Goal: Information Seeking & Learning: Learn about a topic

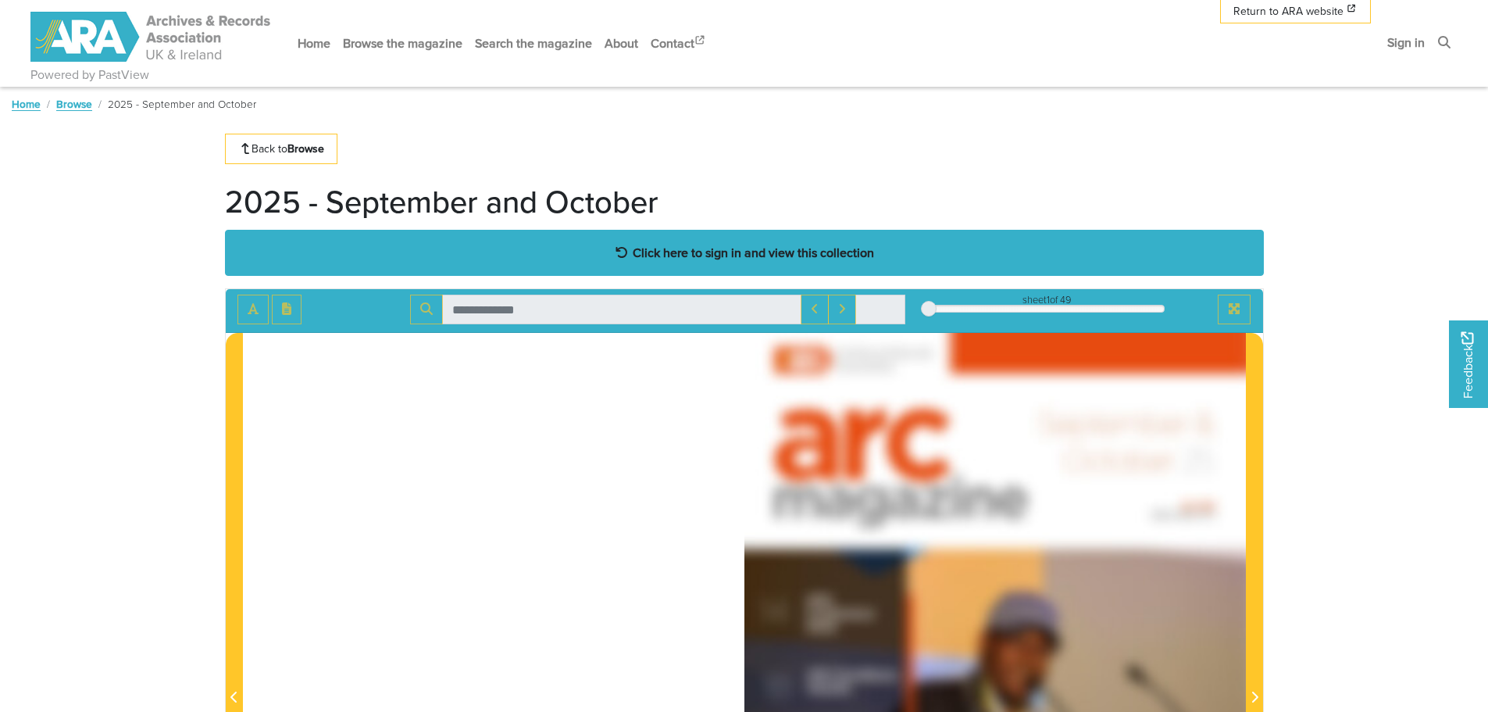
click at [822, 248] on strong "Click here to sign in and view this collection" at bounding box center [753, 252] width 241 height 17
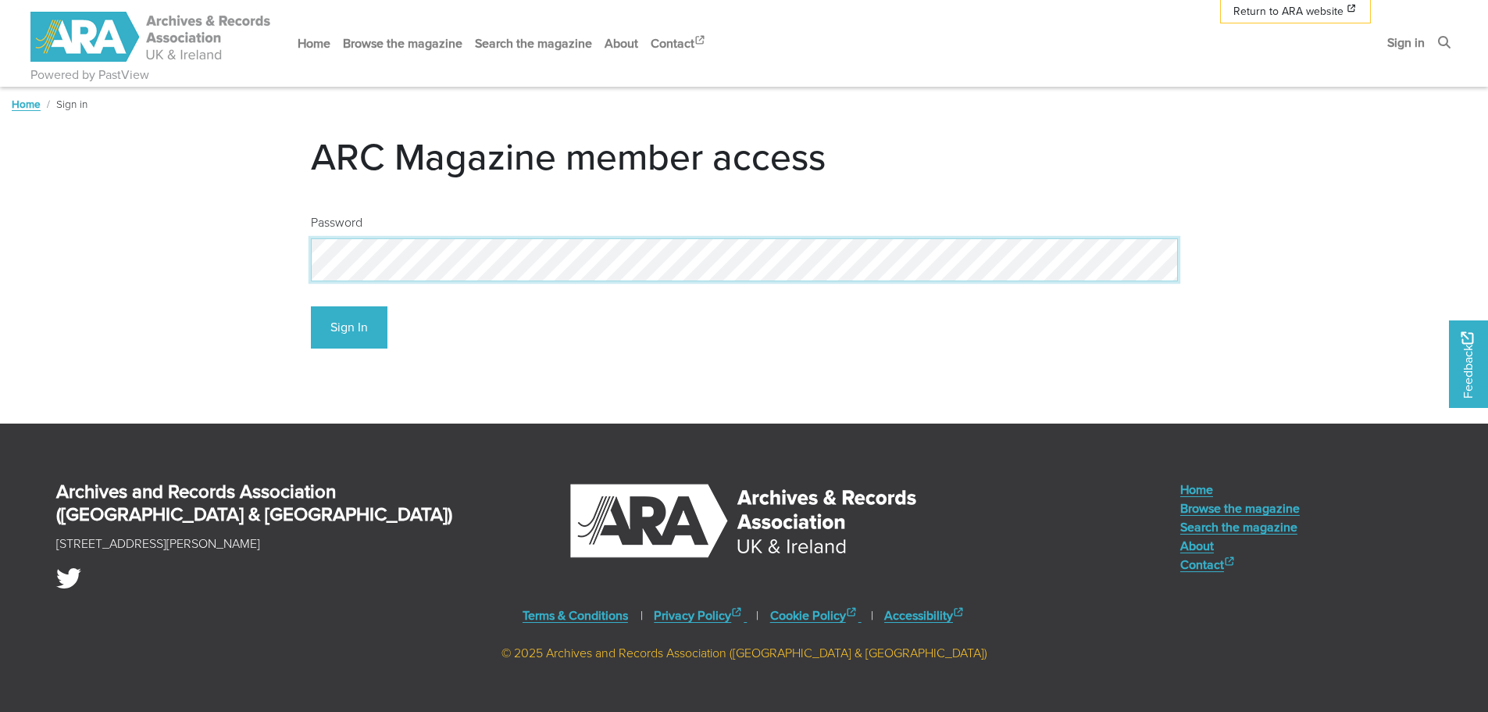
click at [311, 306] on button "Sign In" at bounding box center [349, 327] width 77 height 43
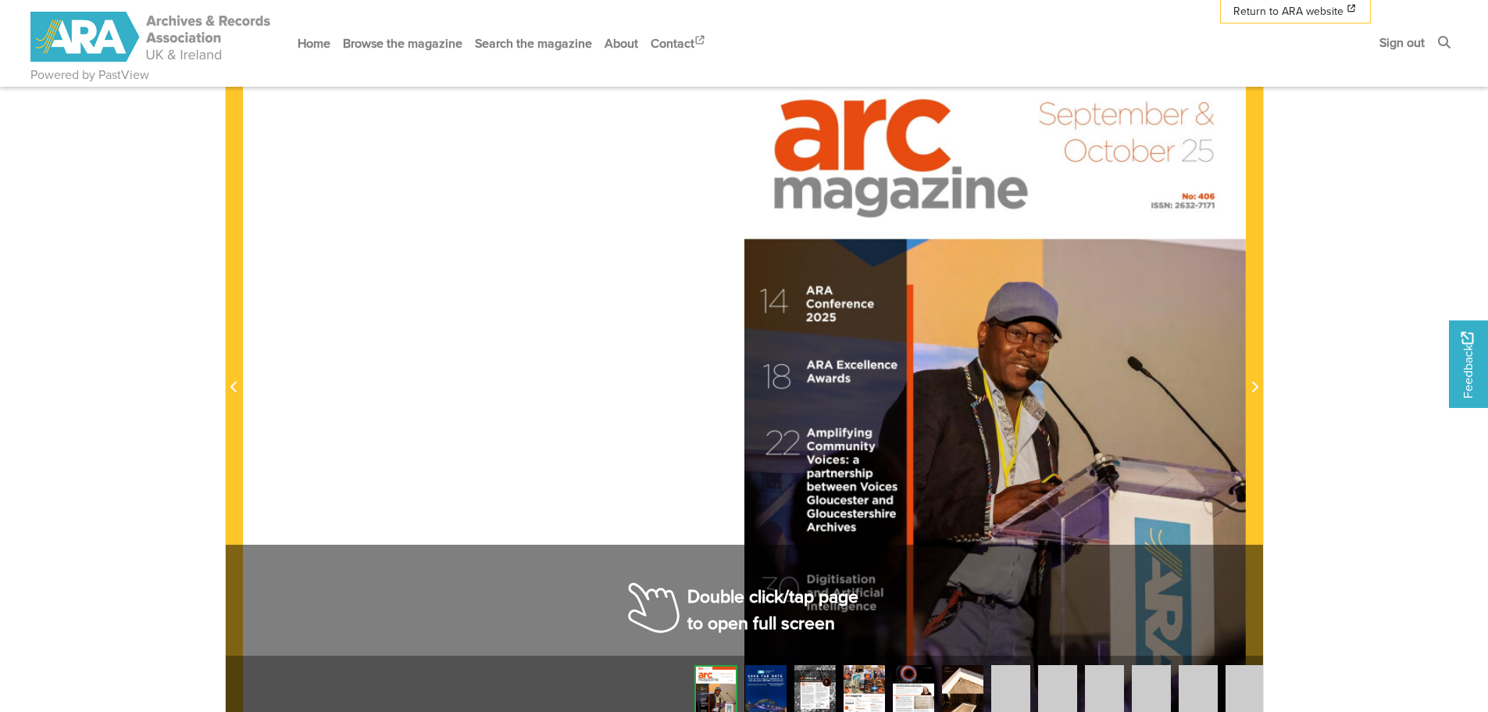
scroll to position [312, 0]
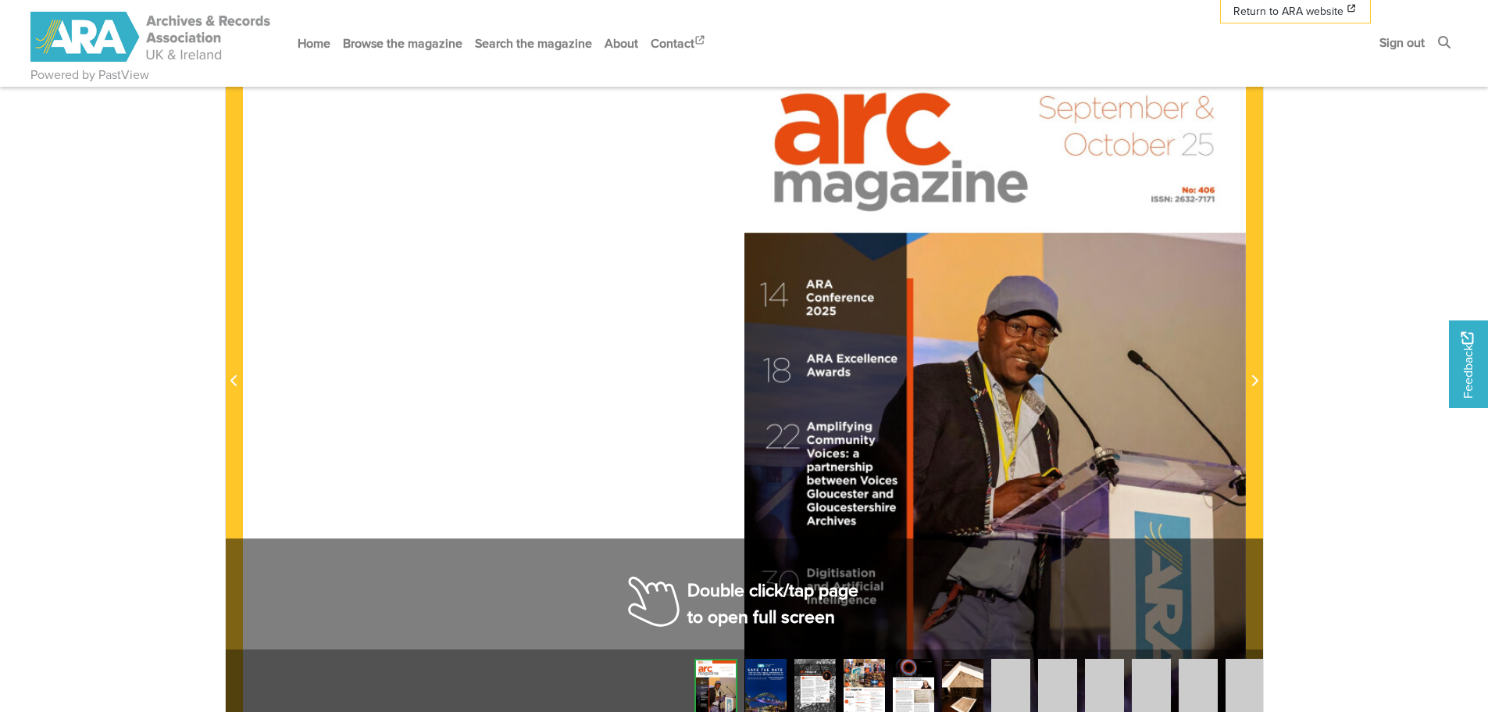
click at [847, 495] on div at bounding box center [994, 371] width 501 height 709
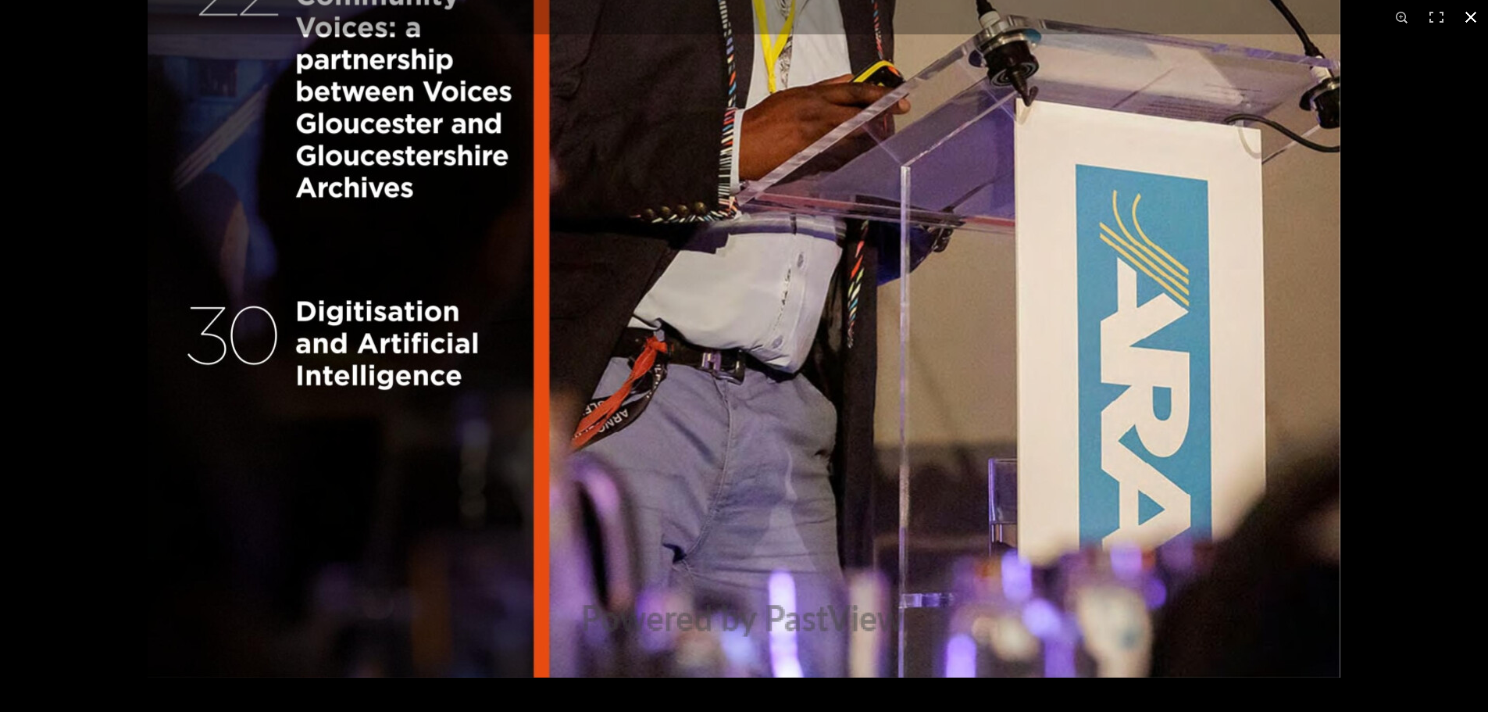
click at [1462, 21] on button at bounding box center [1471, 17] width 34 height 34
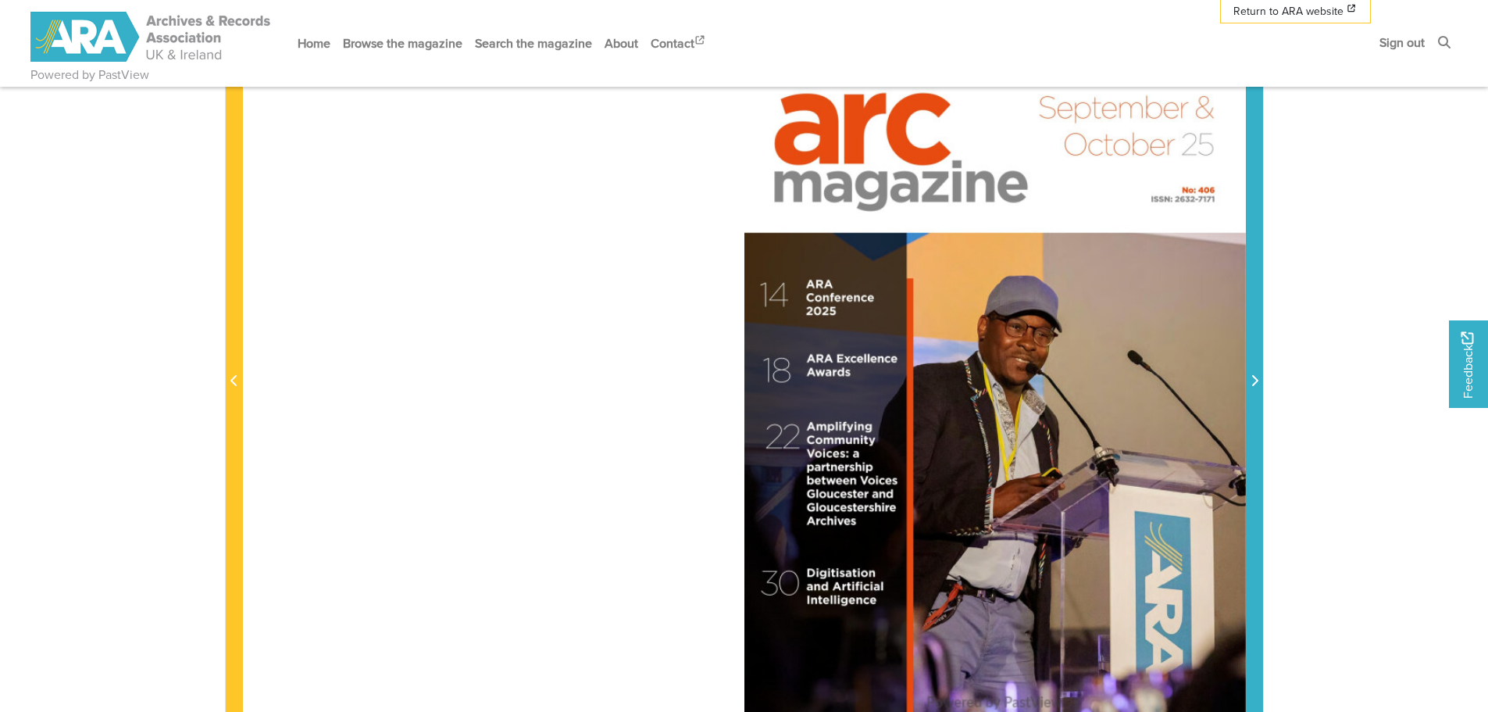
click at [1257, 374] on span "Next Page" at bounding box center [1255, 381] width 16 height 19
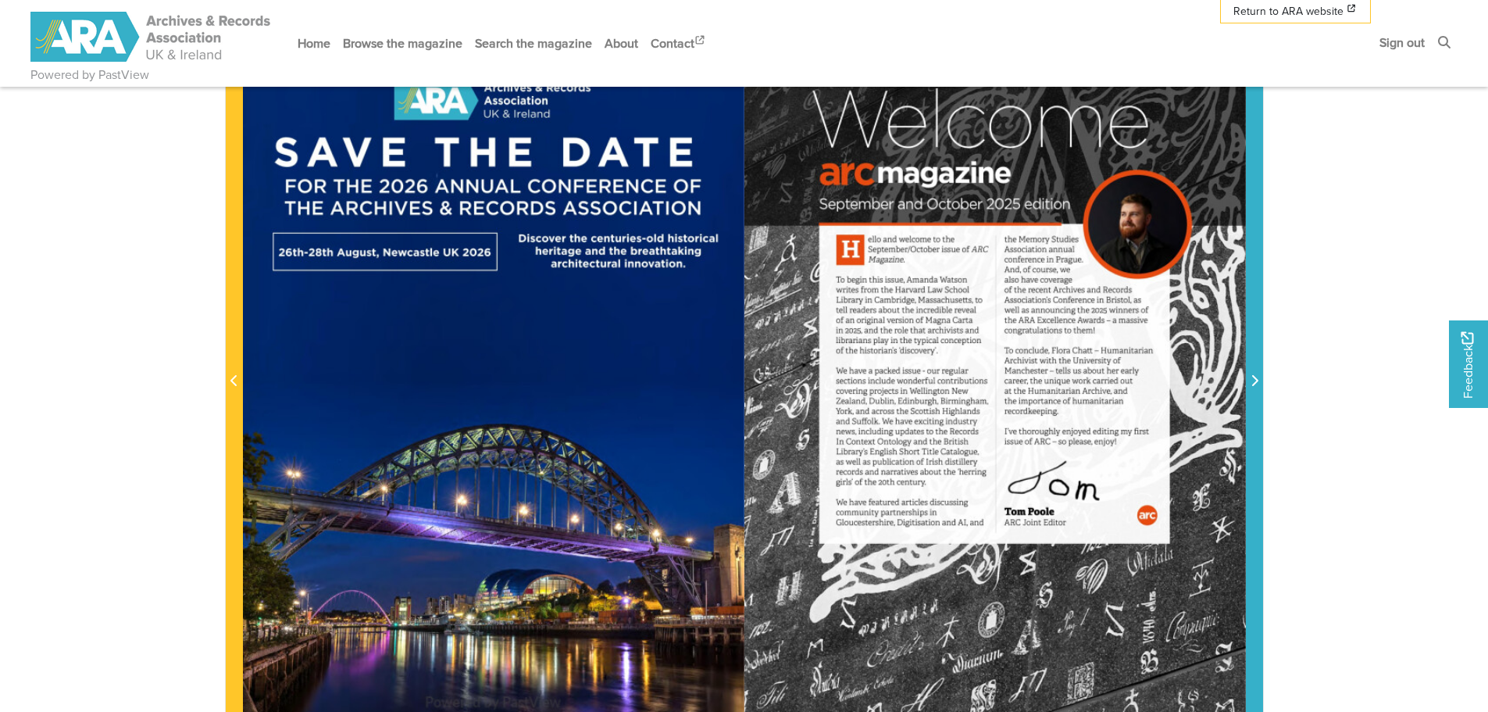
click at [1252, 379] on icon "Next Page" at bounding box center [1254, 380] width 8 height 12
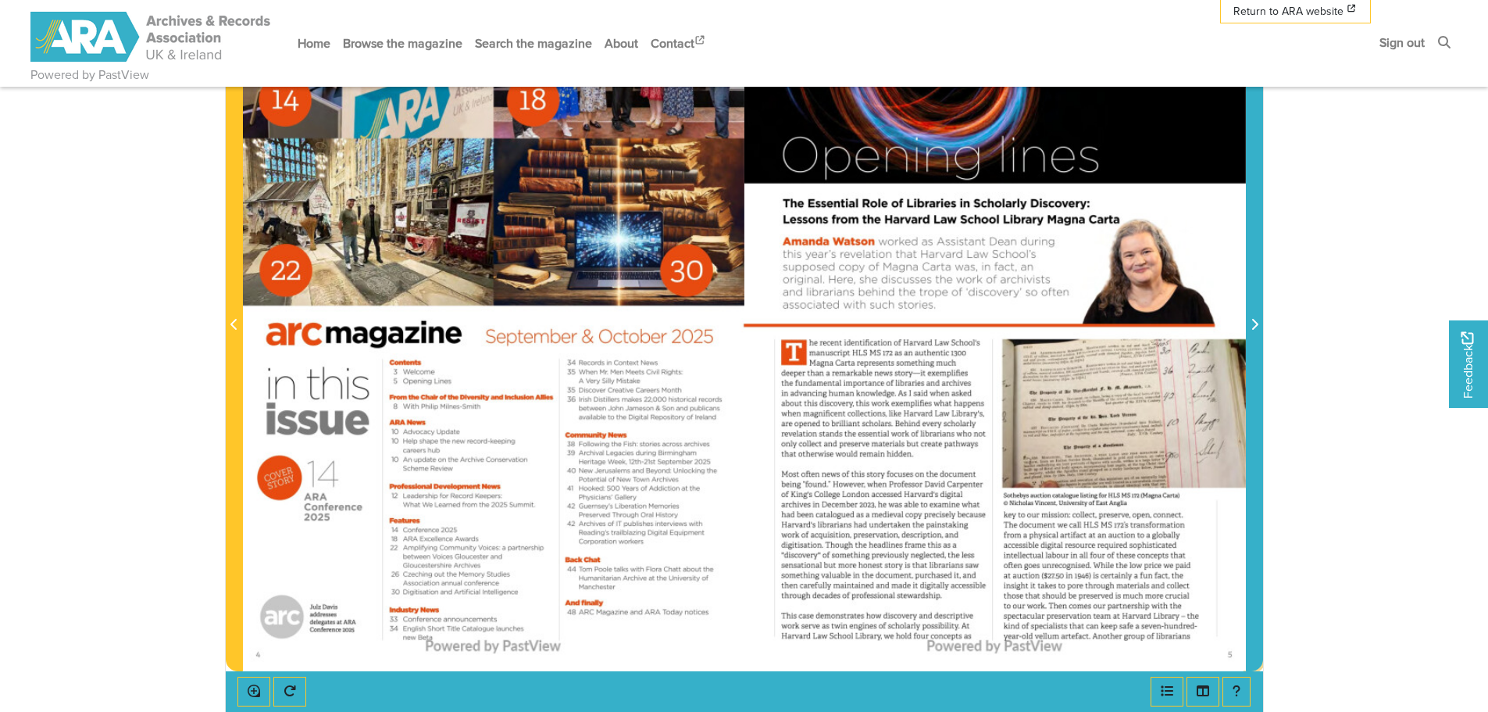
scroll to position [391, 0]
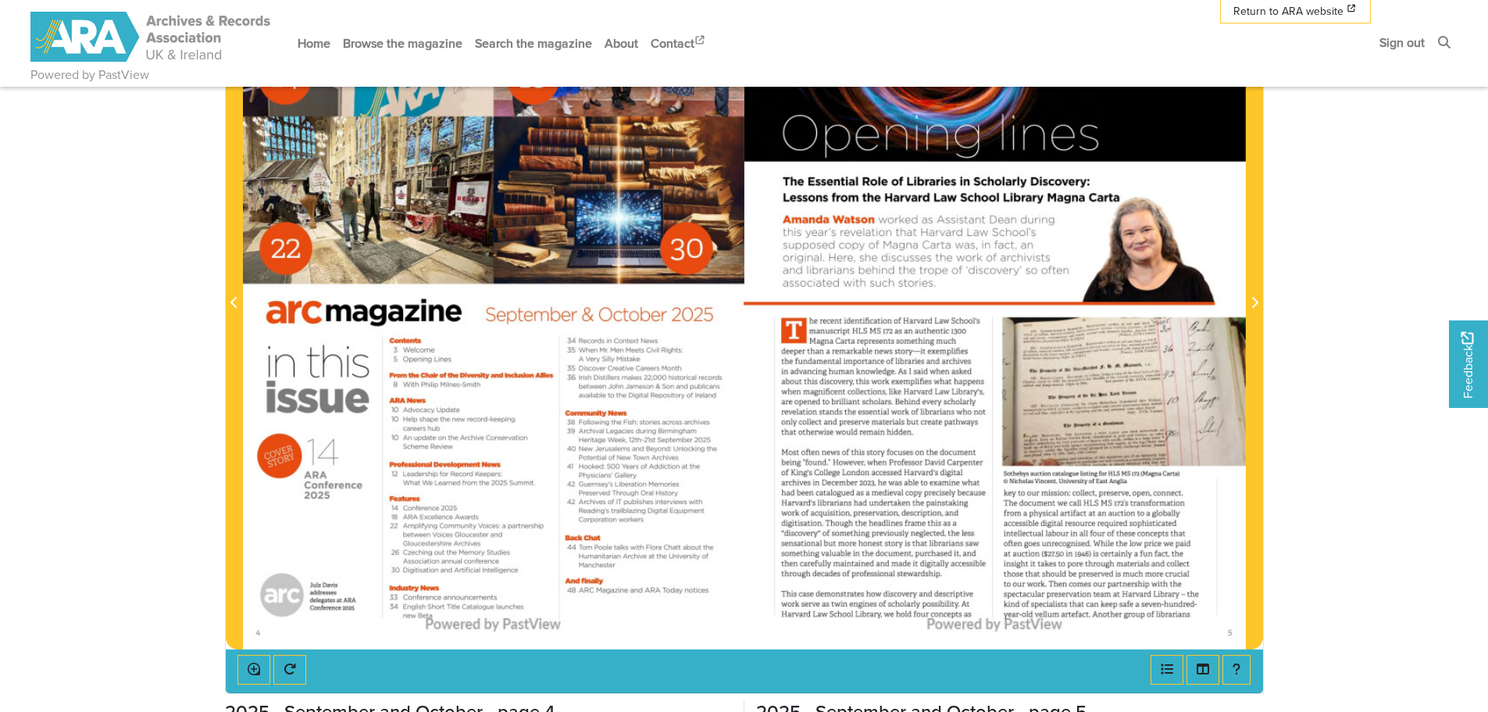
click at [998, 323] on div at bounding box center [994, 293] width 501 height 709
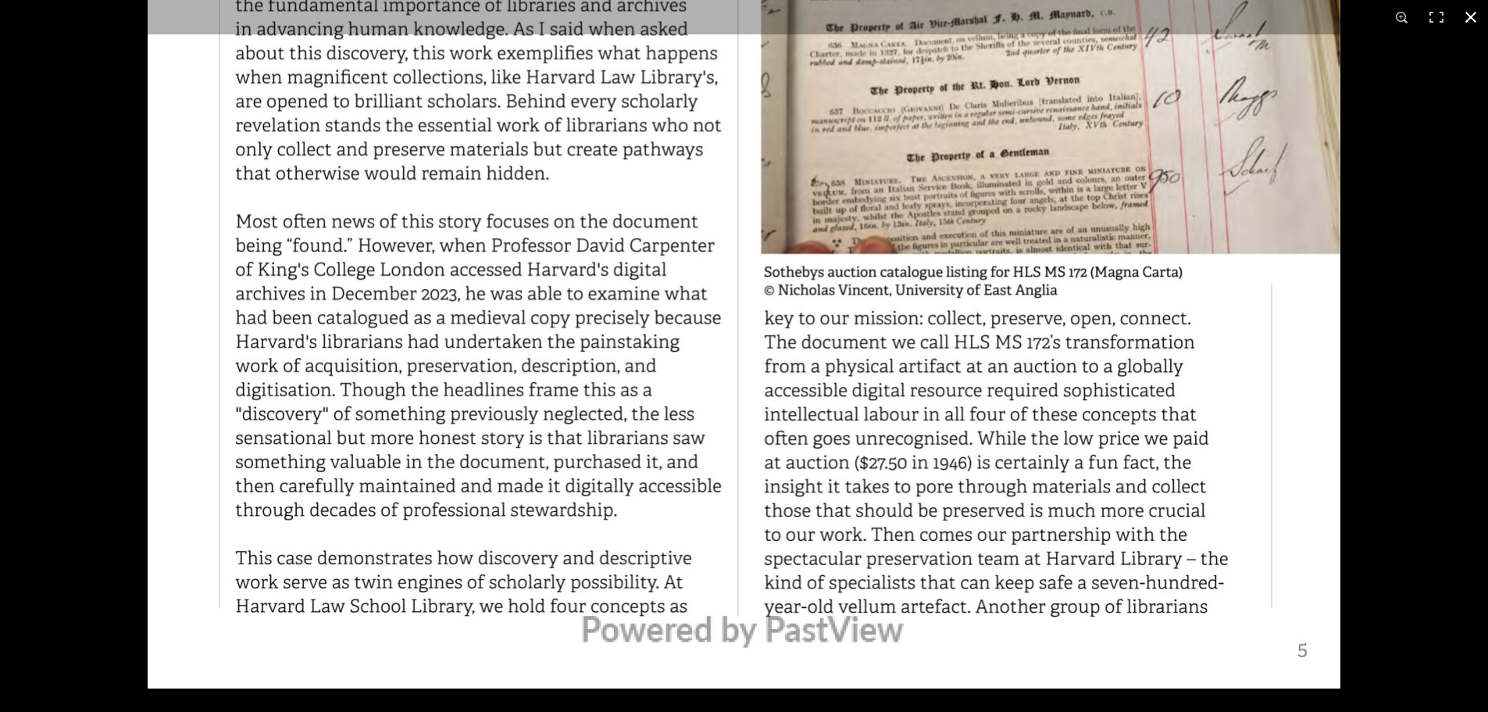
click at [1466, 26] on button at bounding box center [1471, 17] width 34 height 34
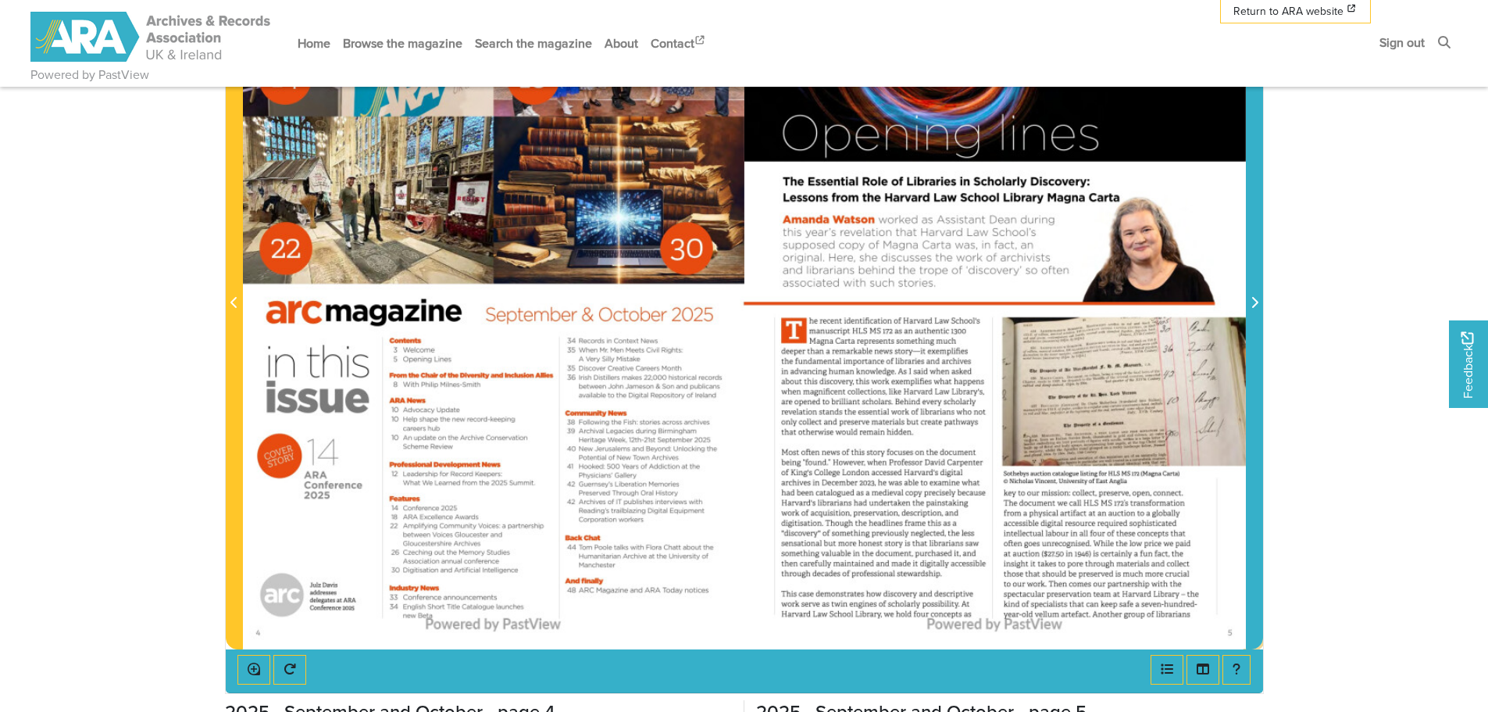
click at [1250, 305] on icon "Next Page" at bounding box center [1254, 302] width 8 height 12
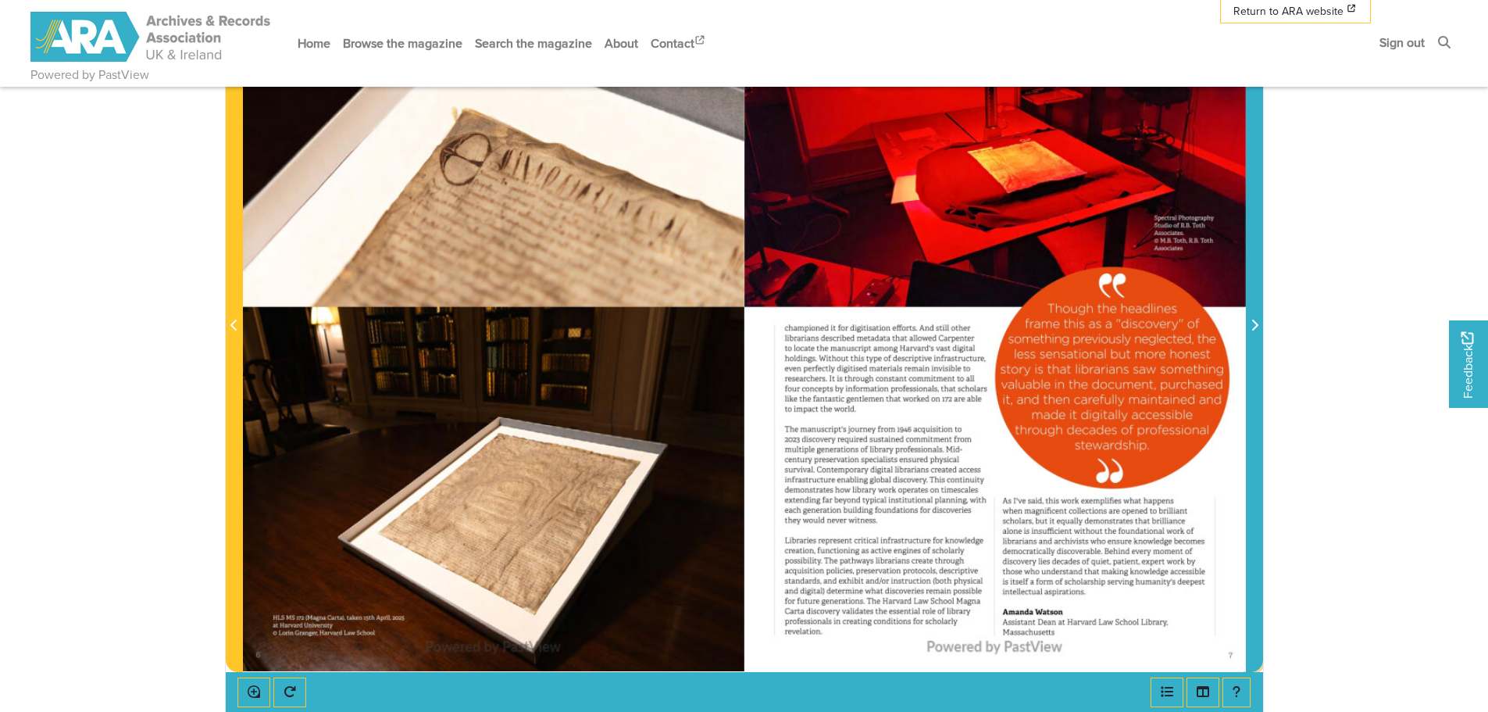
scroll to position [391, 0]
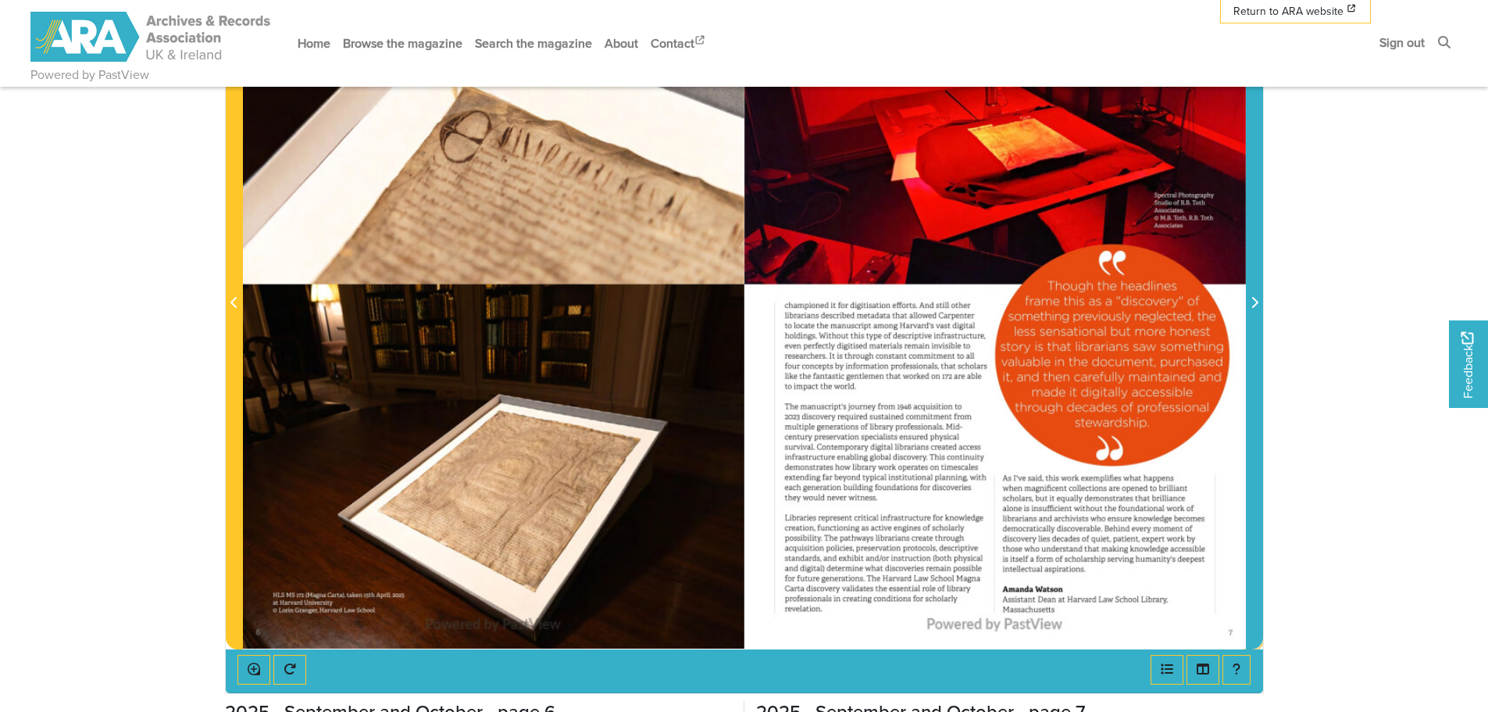
click at [1261, 313] on span "Next Page" at bounding box center [1255, 294] width 16 height 708
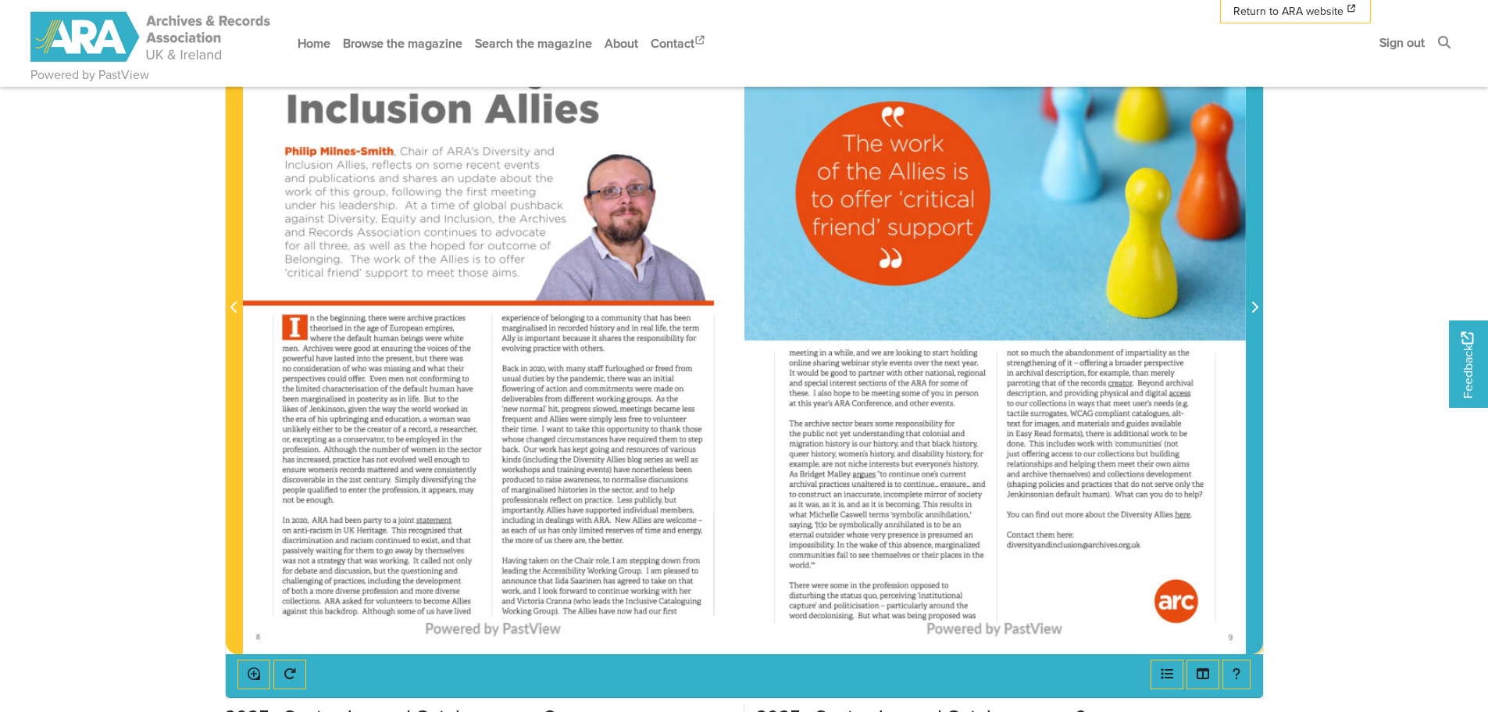
scroll to position [391, 0]
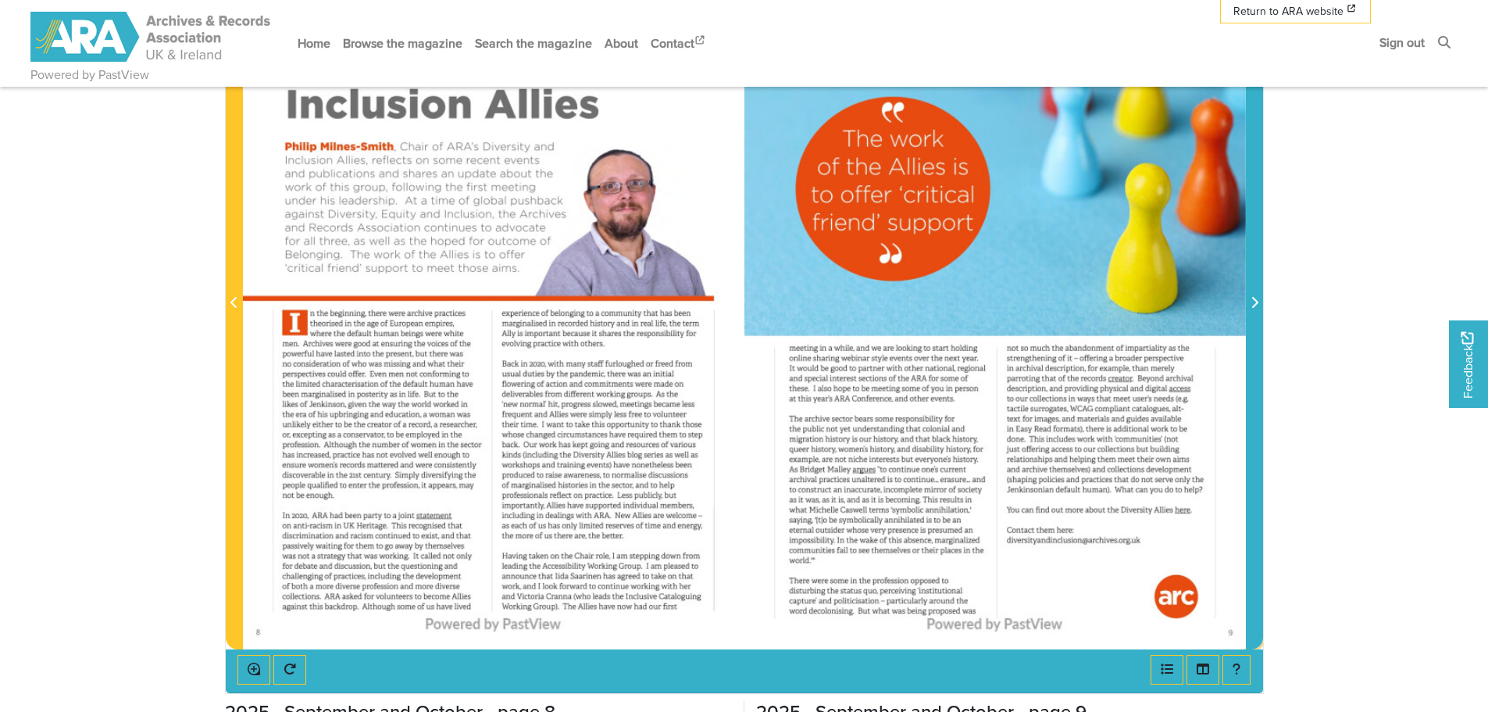
click at [1258, 297] on icon "Next Page" at bounding box center [1254, 302] width 8 height 12
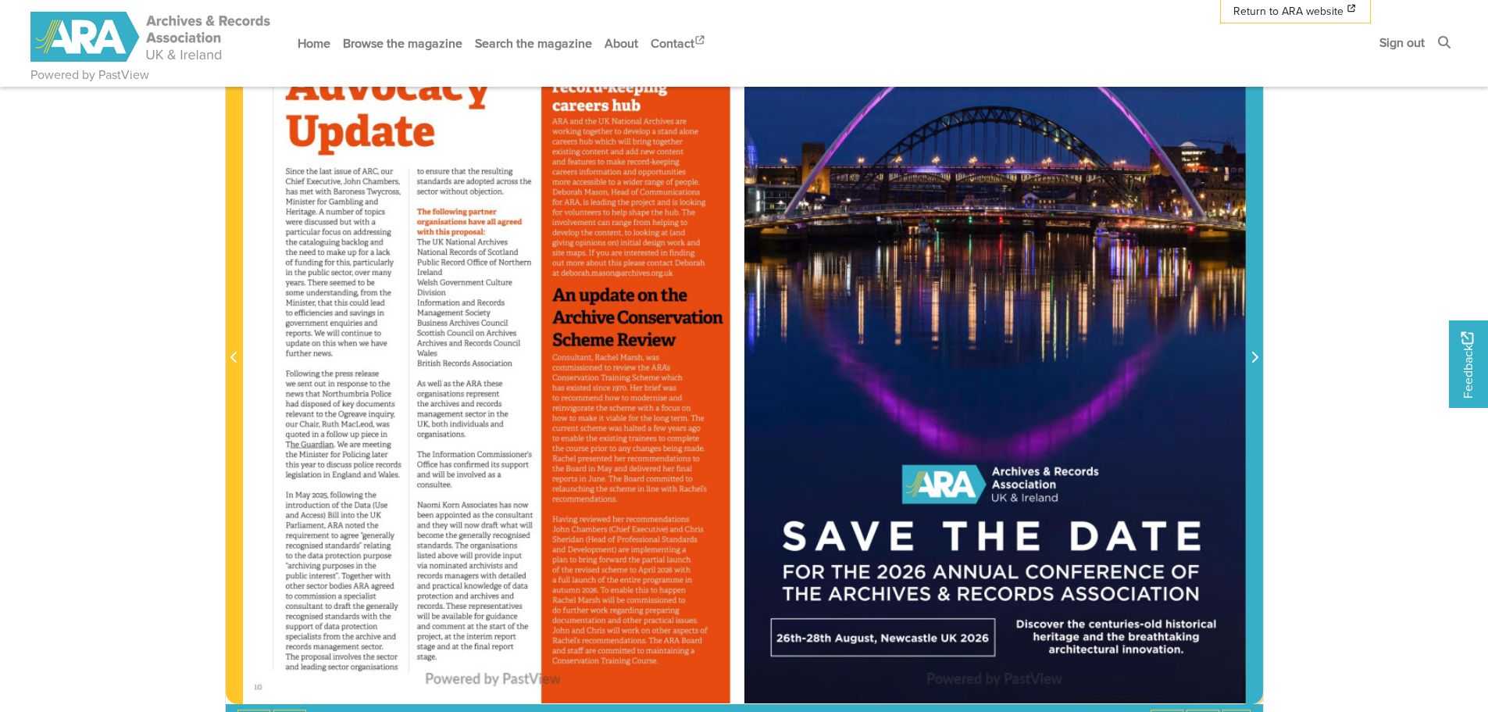
scroll to position [312, 0]
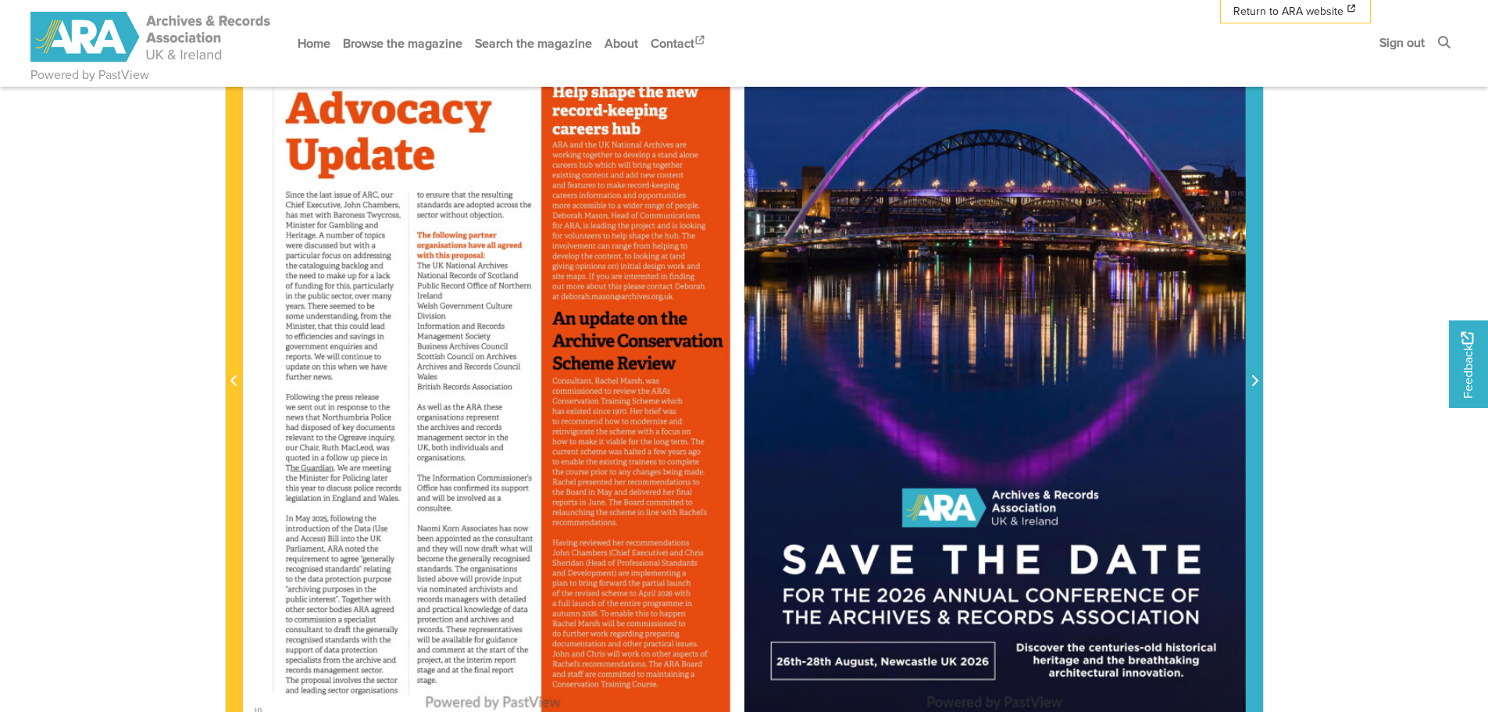
click at [1261, 334] on span "Next Page" at bounding box center [1255, 372] width 16 height 708
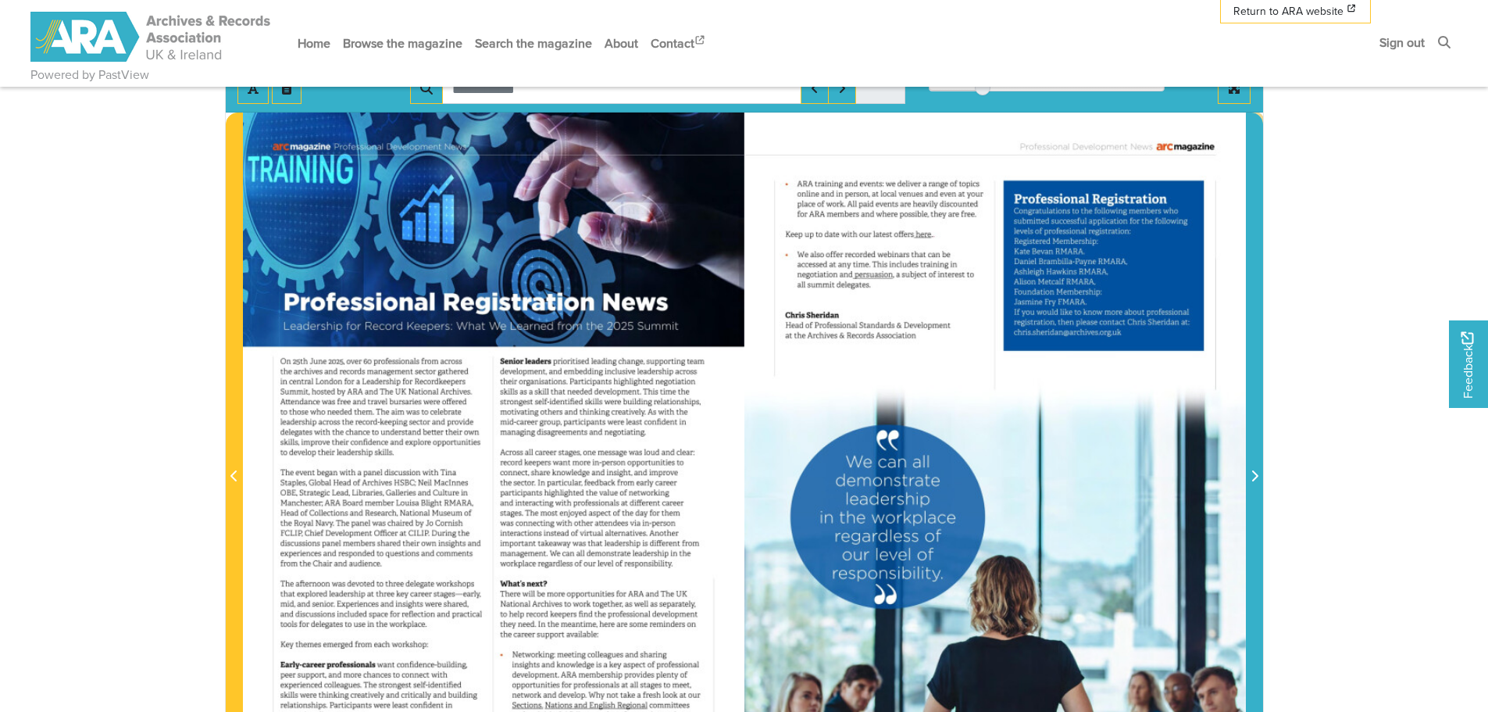
scroll to position [312, 0]
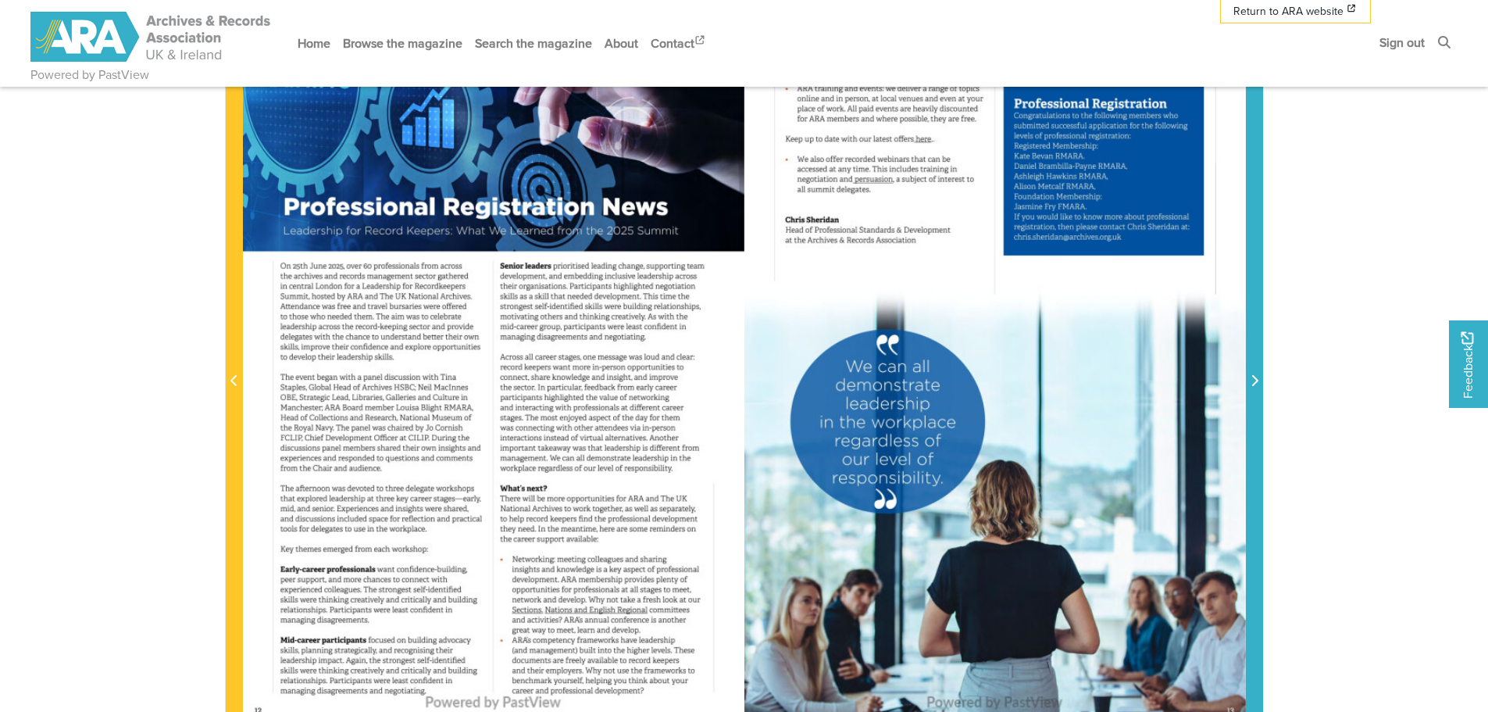
click at [1260, 374] on span "Next Page" at bounding box center [1255, 381] width 16 height 19
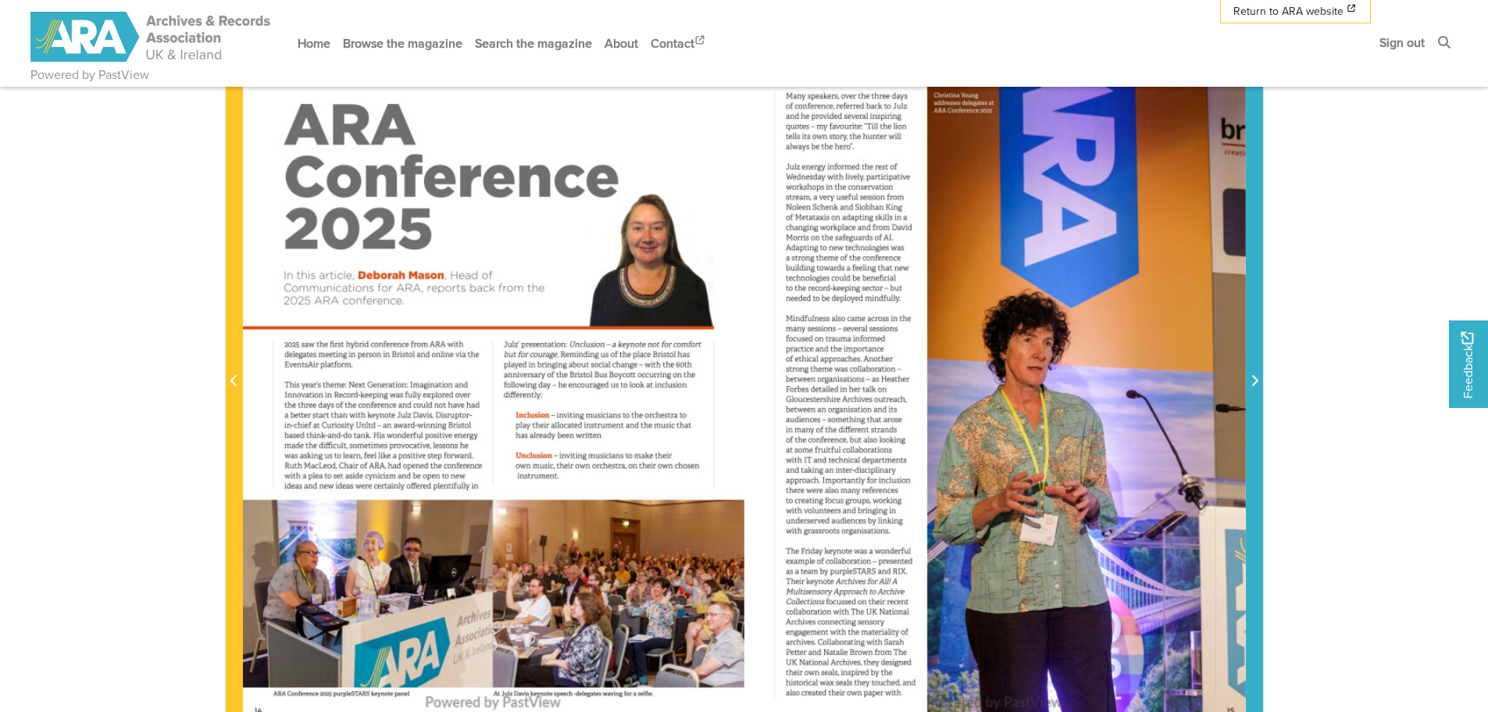
scroll to position [391, 0]
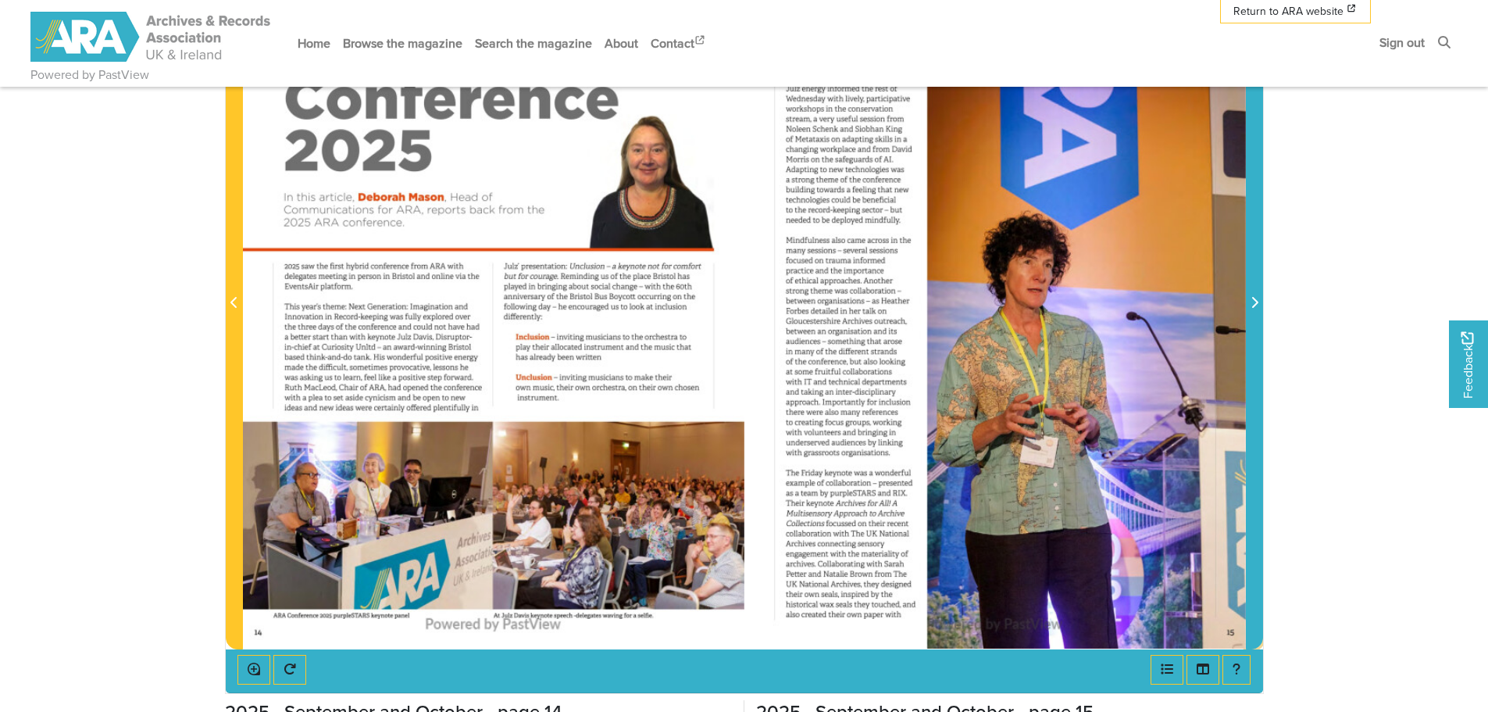
click at [1247, 367] on span "Next Page" at bounding box center [1255, 294] width 16 height 708
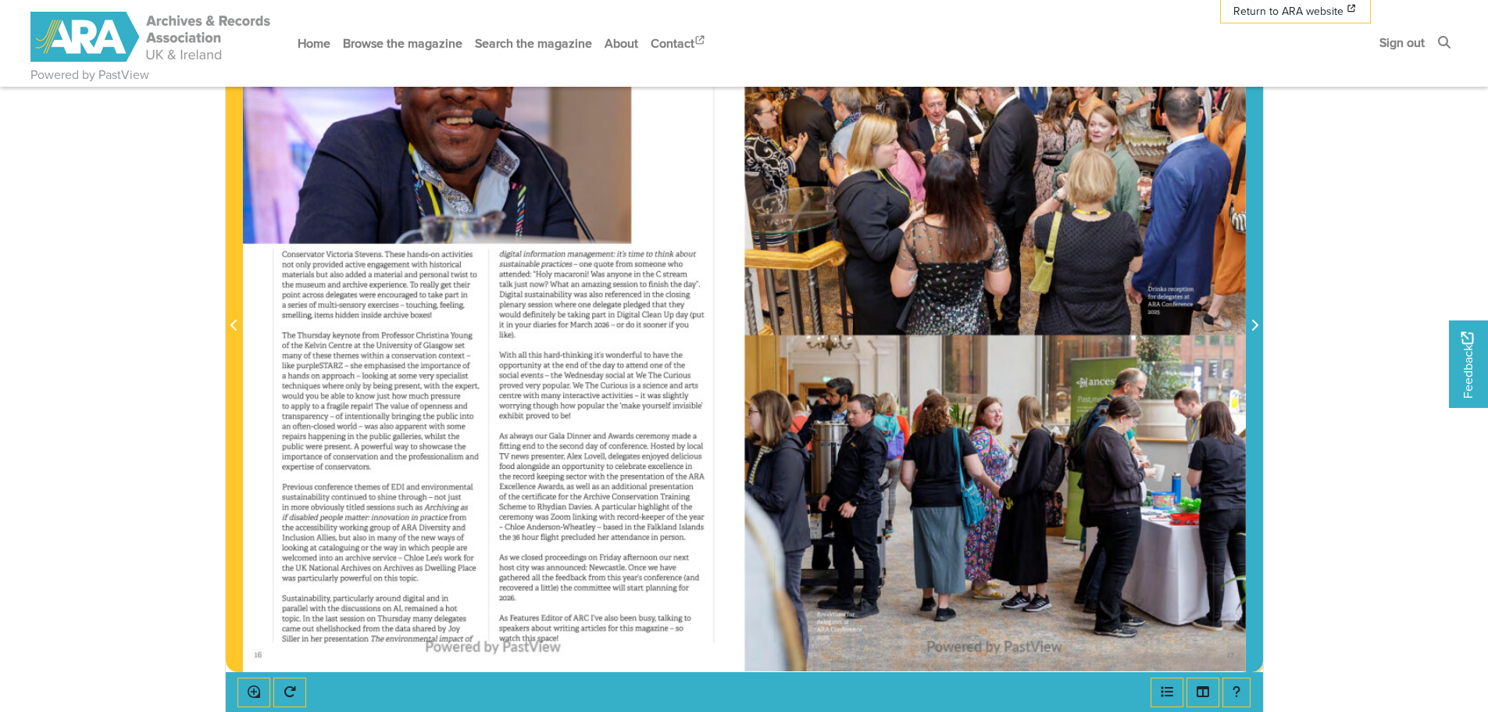
scroll to position [391, 0]
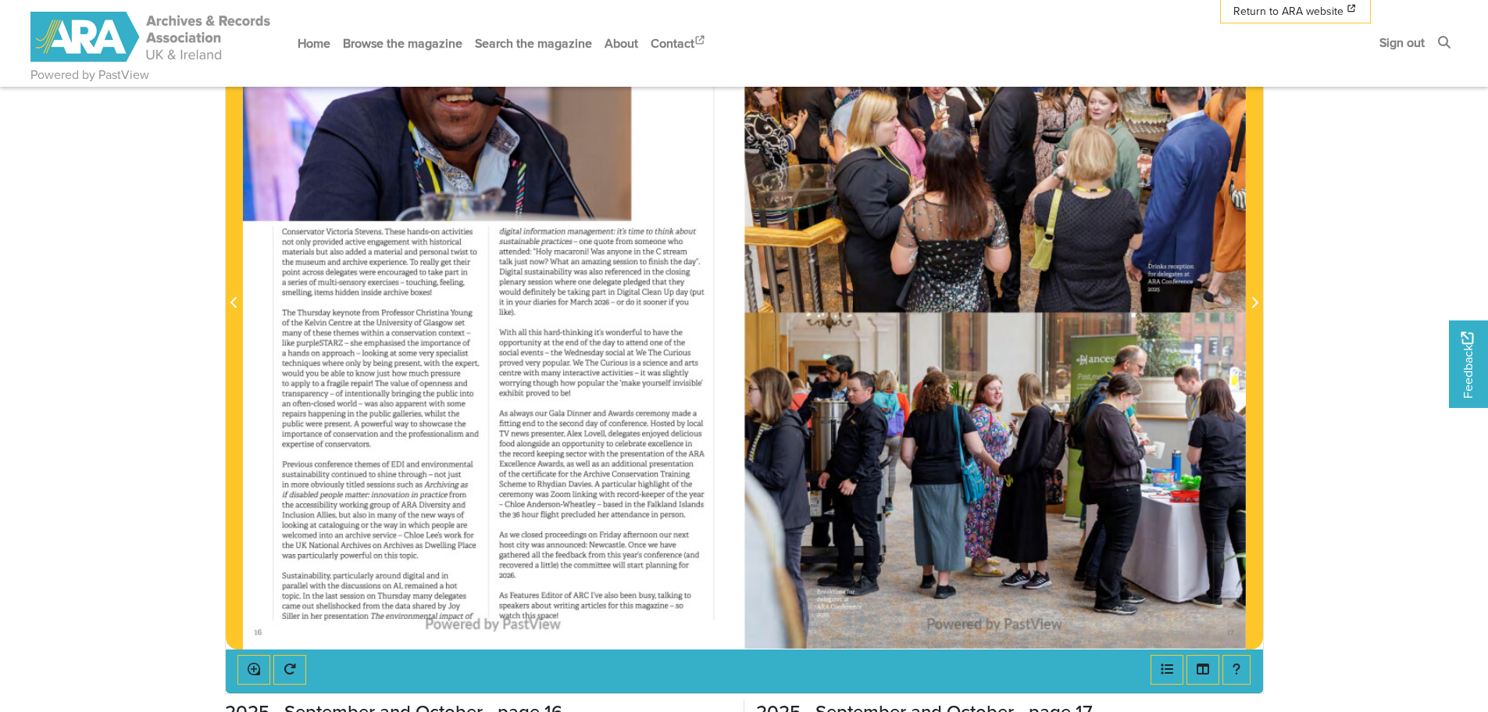
click at [1117, 405] on div at bounding box center [994, 293] width 501 height 709
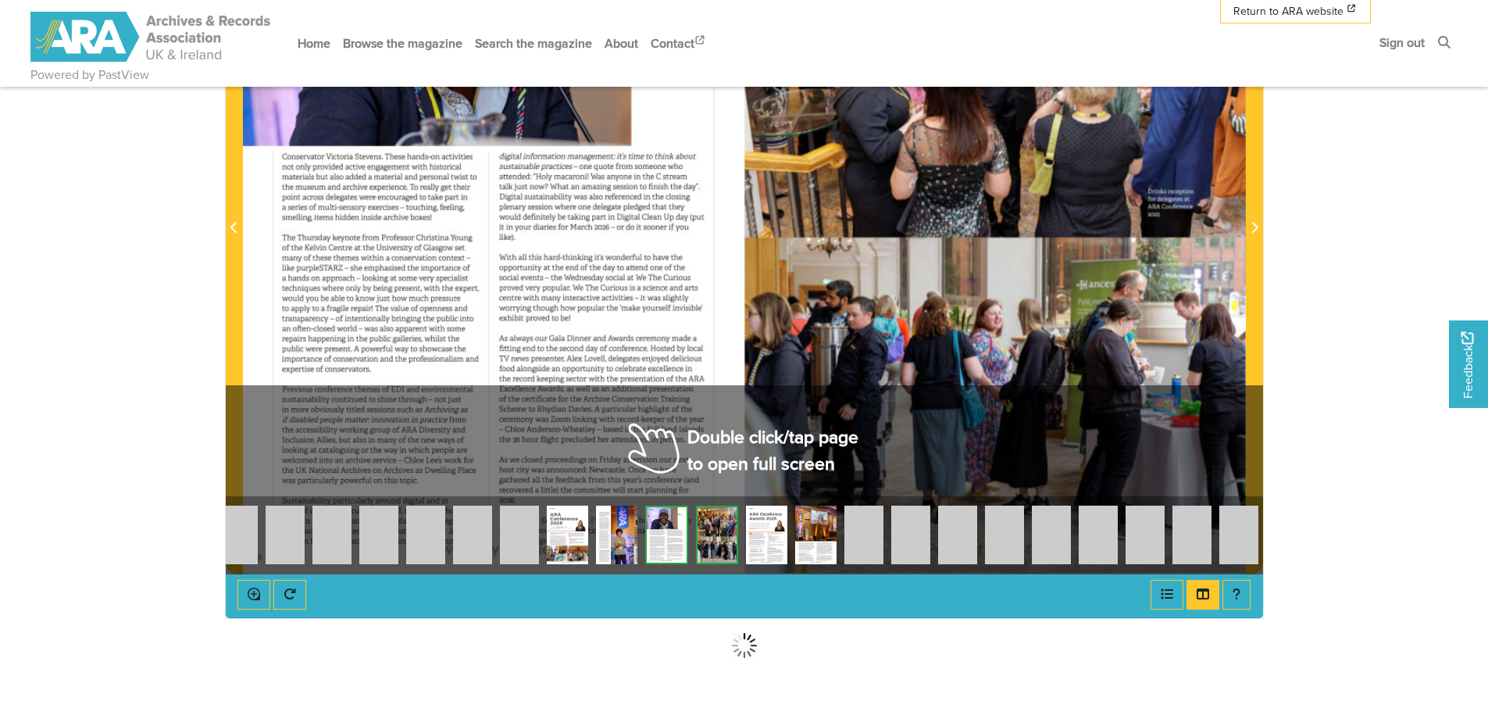
scroll to position [469, 0]
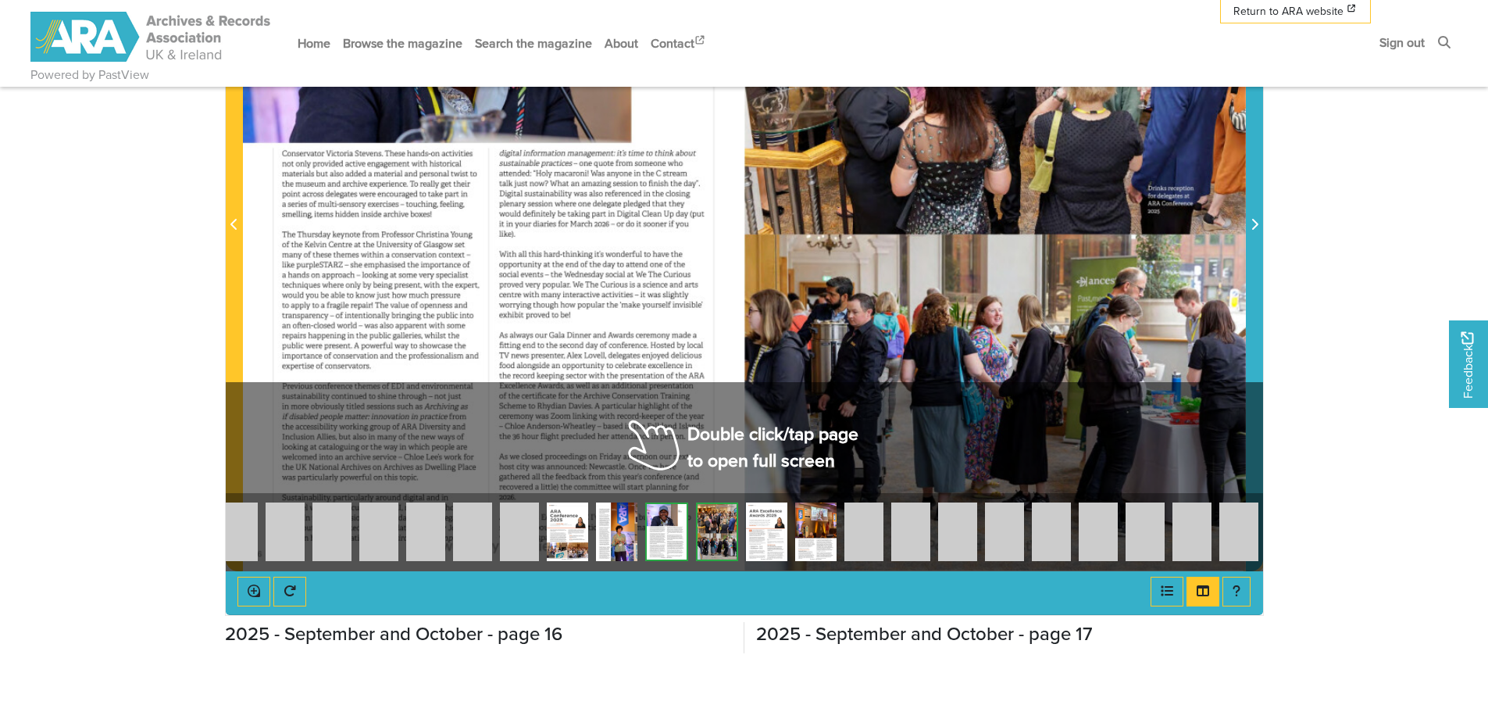
click at [1247, 262] on span "Next Page" at bounding box center [1255, 216] width 16 height 708
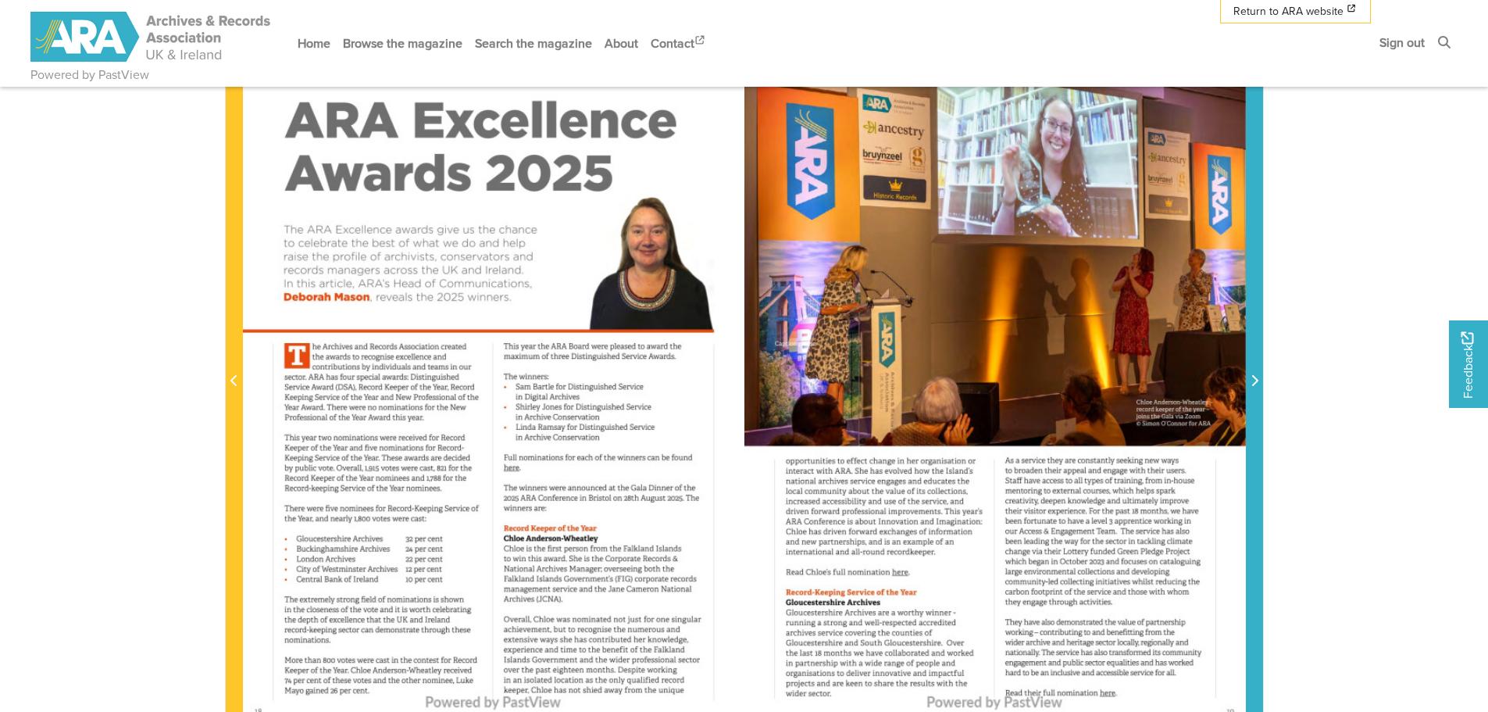
scroll to position [391, 0]
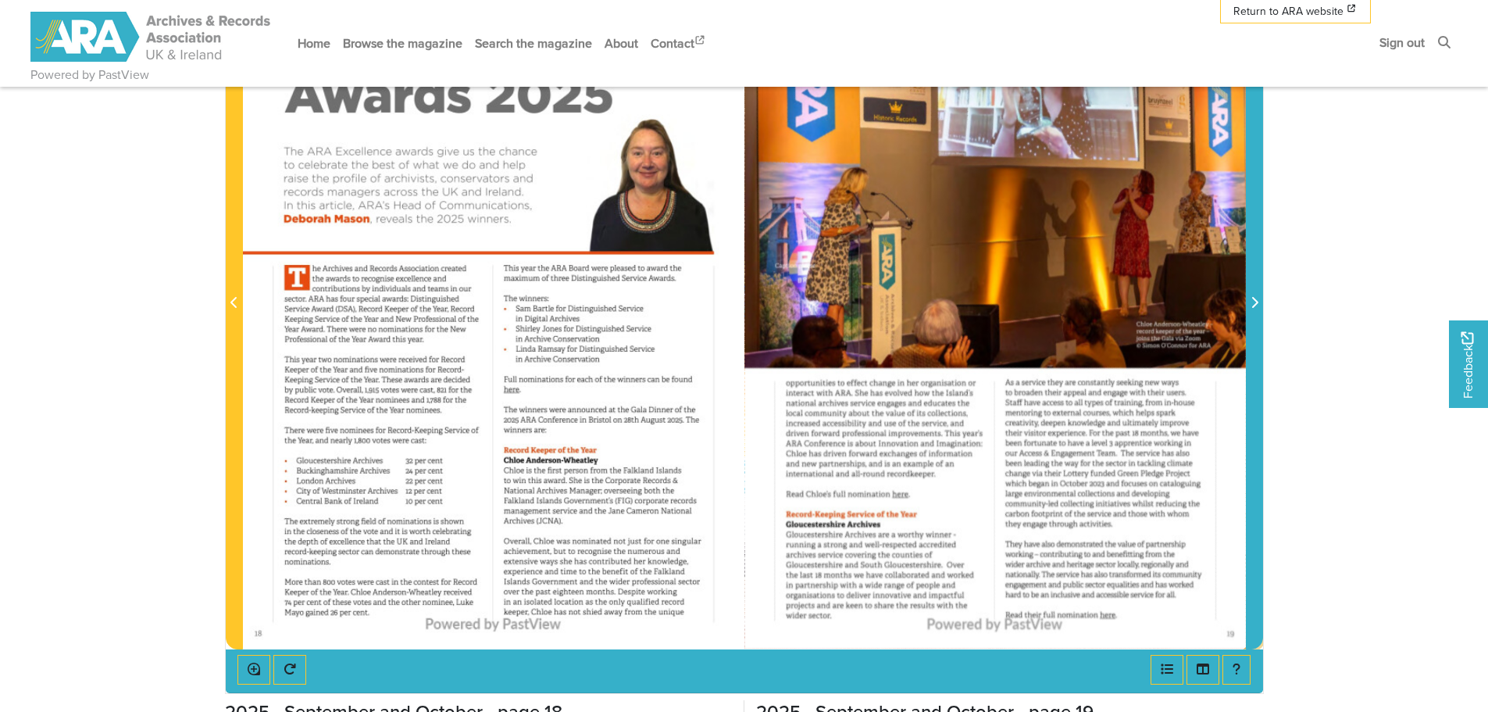
drag, startPoint x: 1254, startPoint y: 647, endPoint x: 1315, endPoint y: 617, distance: 68.5
click at [1315, 617] on body "Powered by PastView Menu" at bounding box center [744, 387] width 1488 height 1557
click at [1256, 329] on span "Next Page" at bounding box center [1255, 294] width 16 height 708
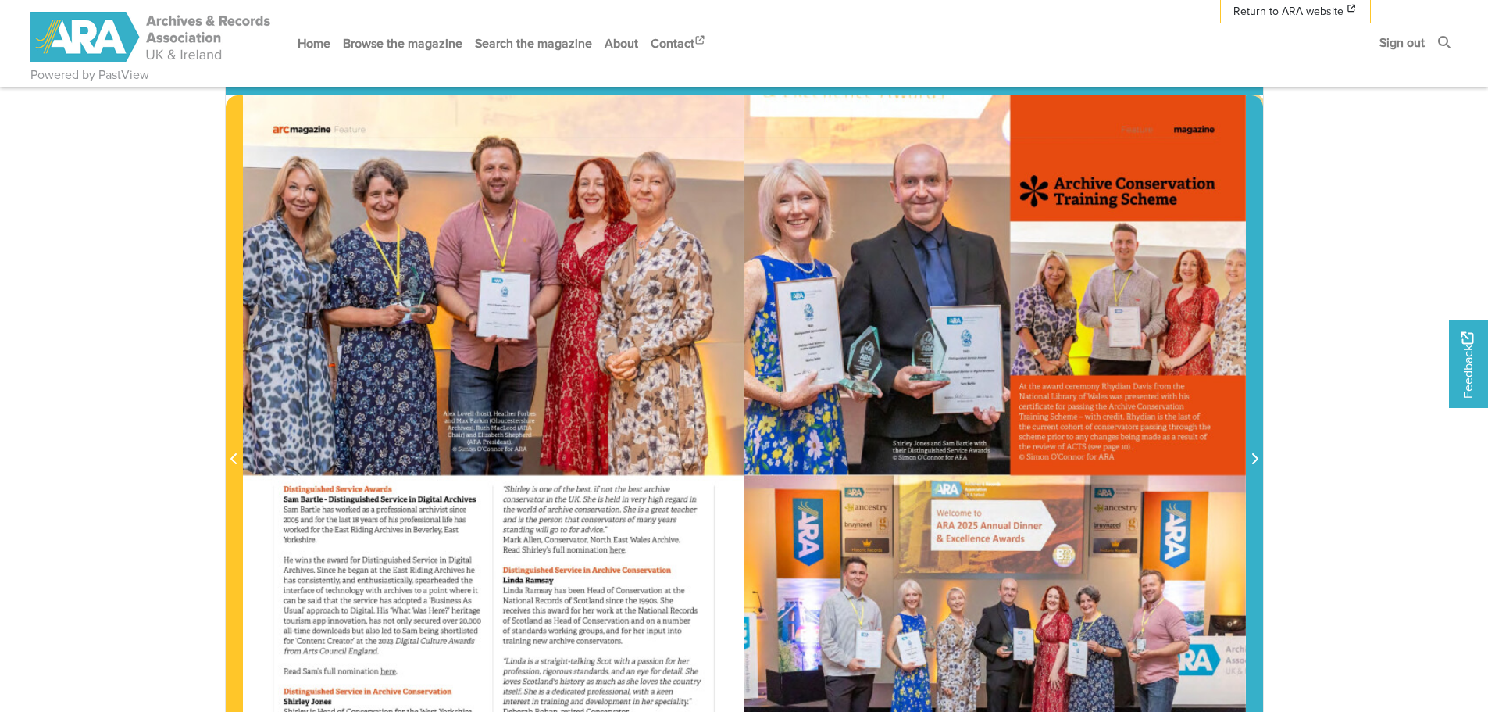
scroll to position [312, 0]
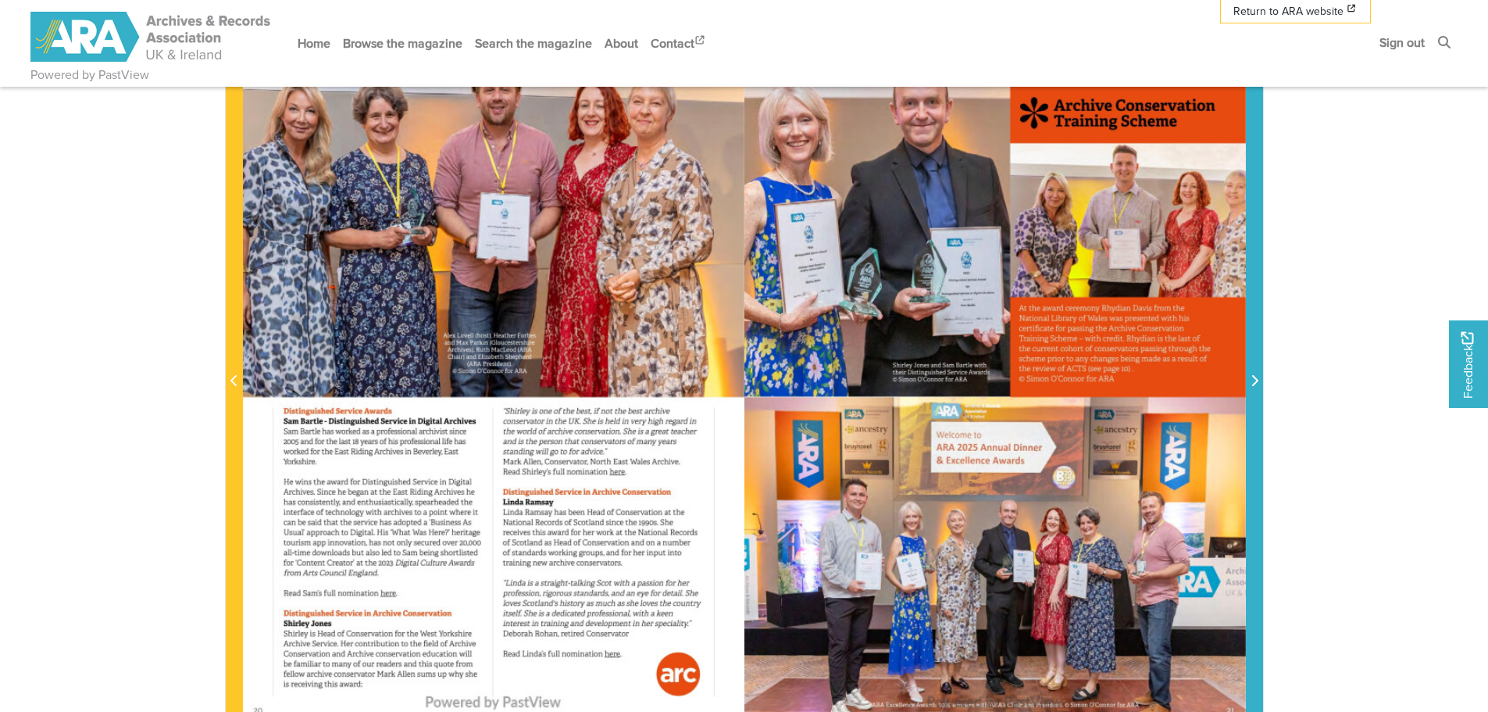
click at [1254, 377] on icon "Next Page" at bounding box center [1254, 380] width 6 height 11
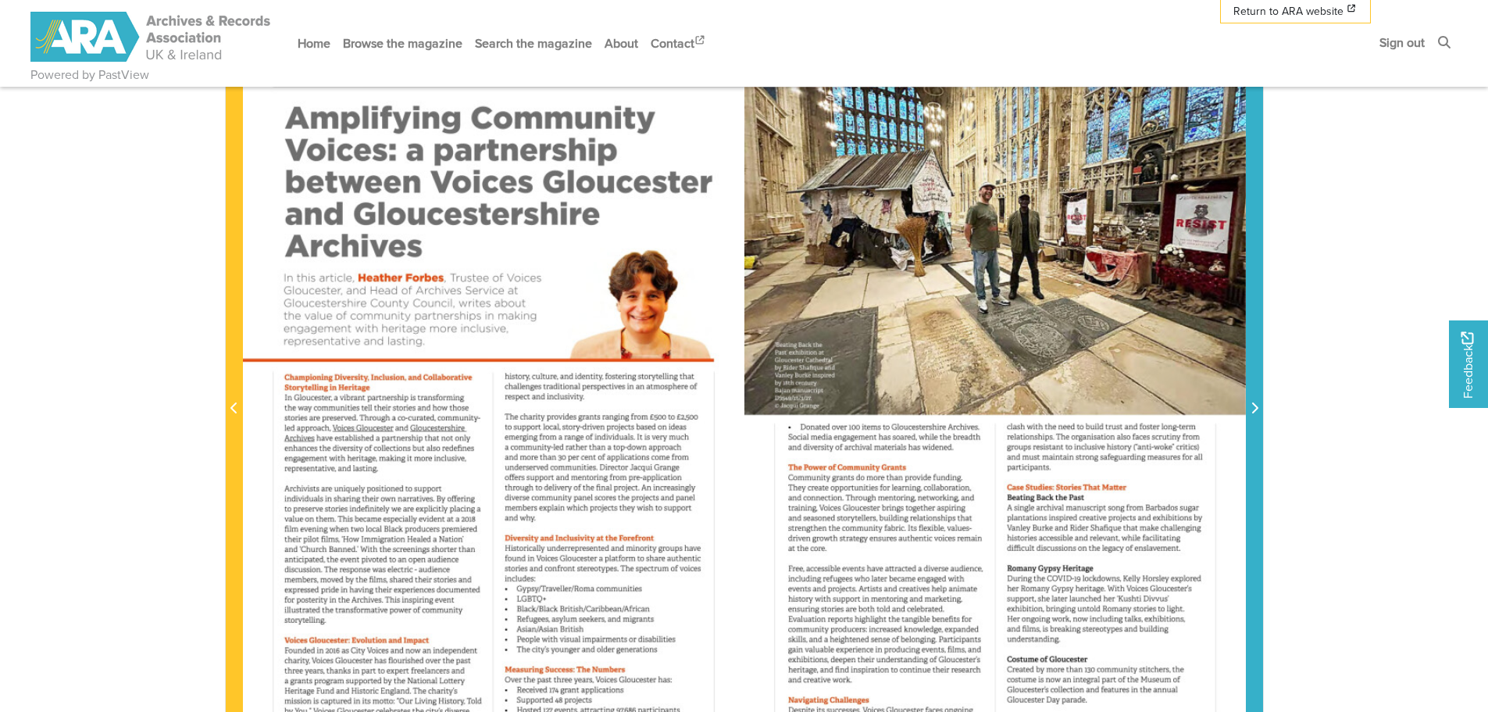
scroll to position [312, 0]
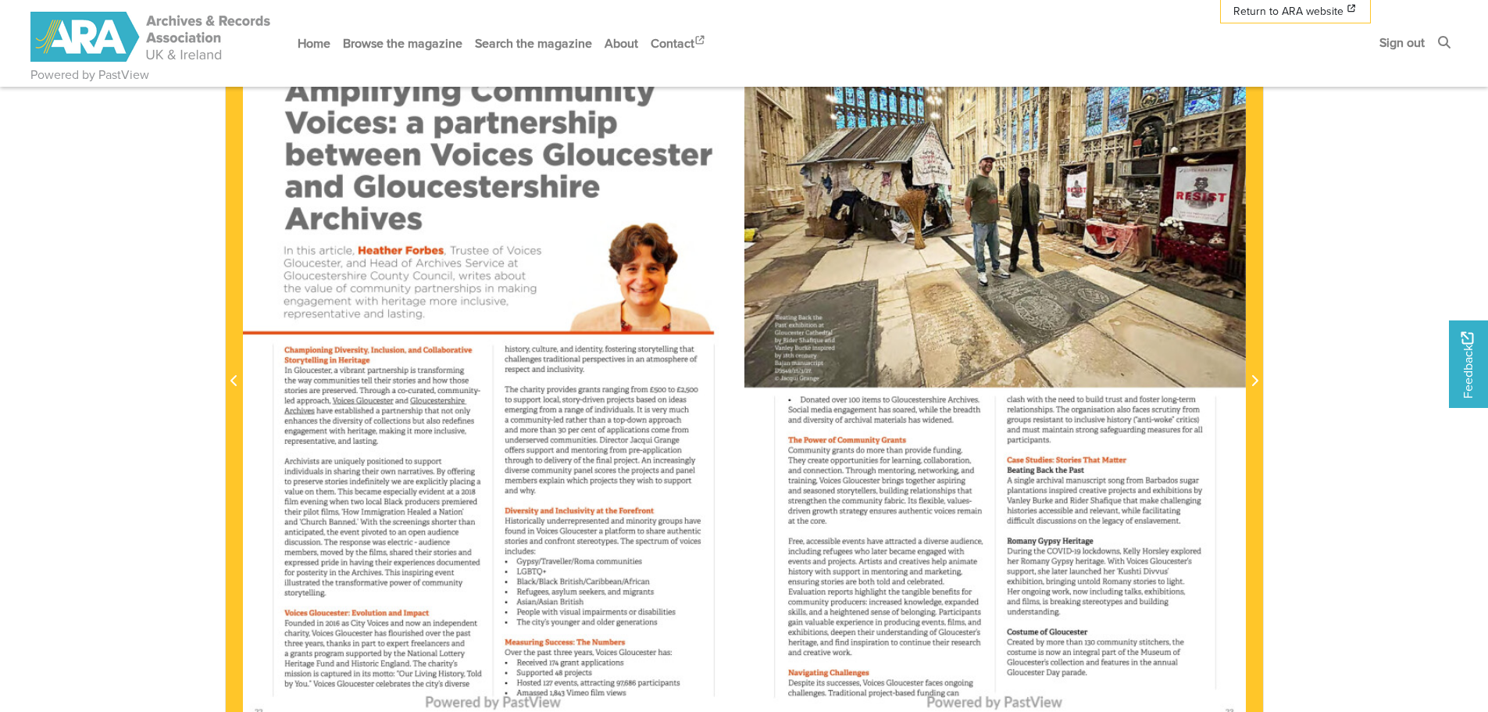
click at [1265, 391] on section "Loading sheet 22 of 49 22 **" at bounding box center [744, 372] width 1062 height 798
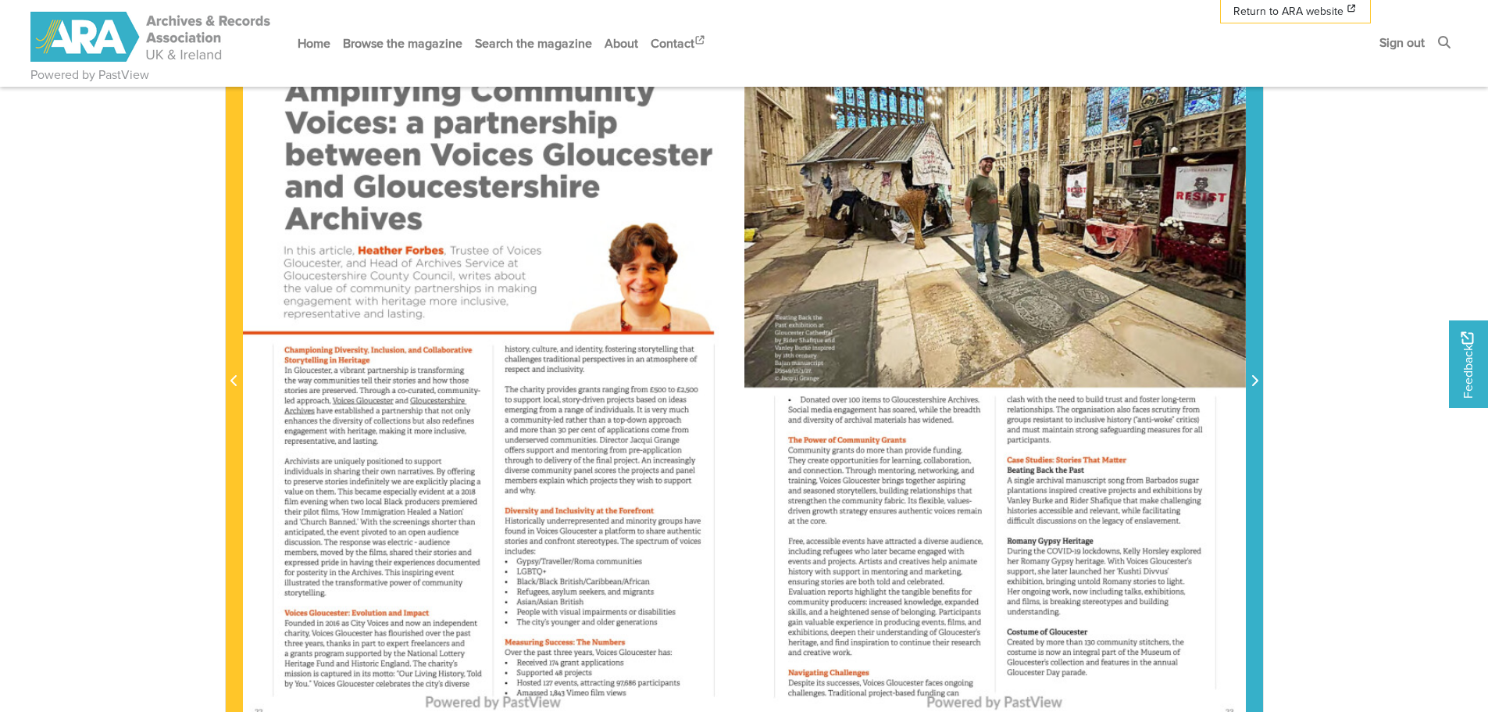
click at [1256, 381] on icon "Next Page" at bounding box center [1254, 380] width 6 height 11
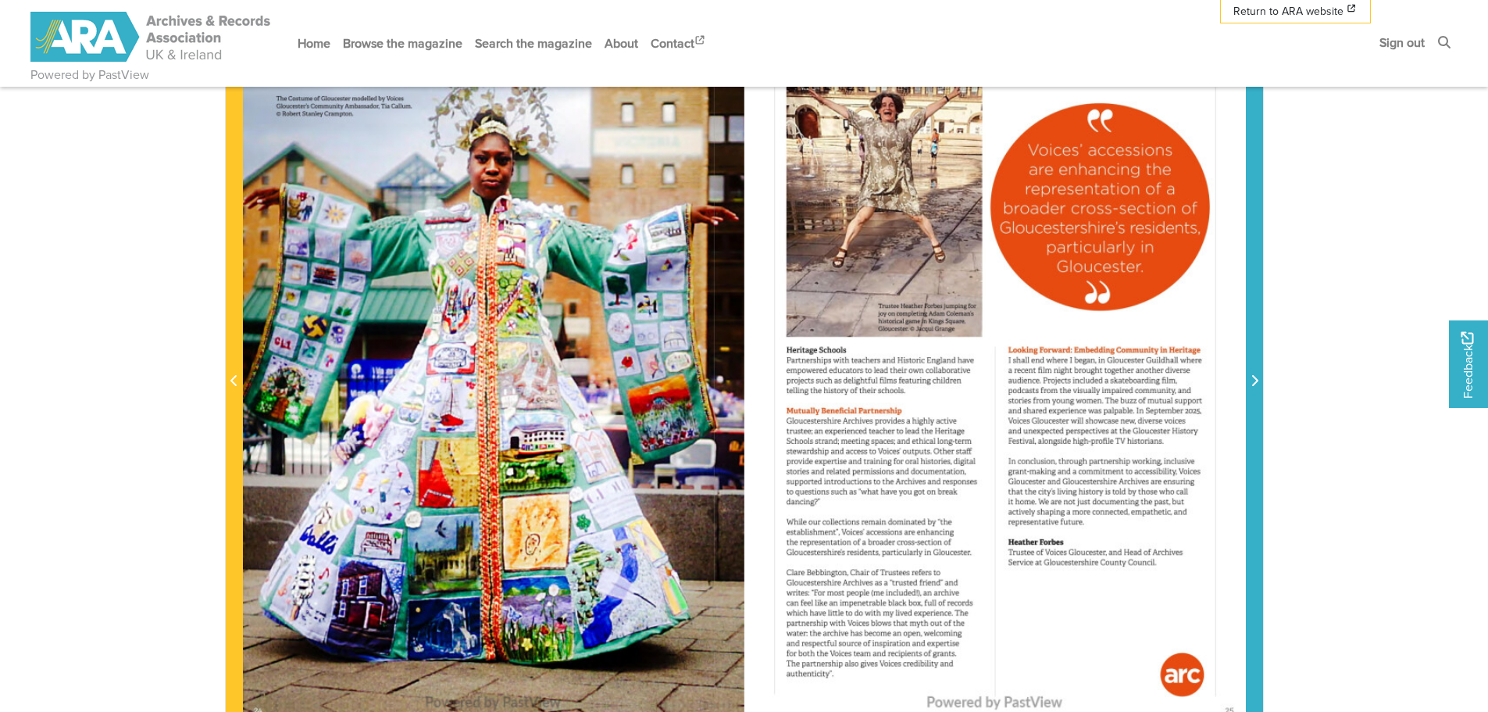
click at [1256, 381] on icon "Next Page" at bounding box center [1254, 380] width 6 height 11
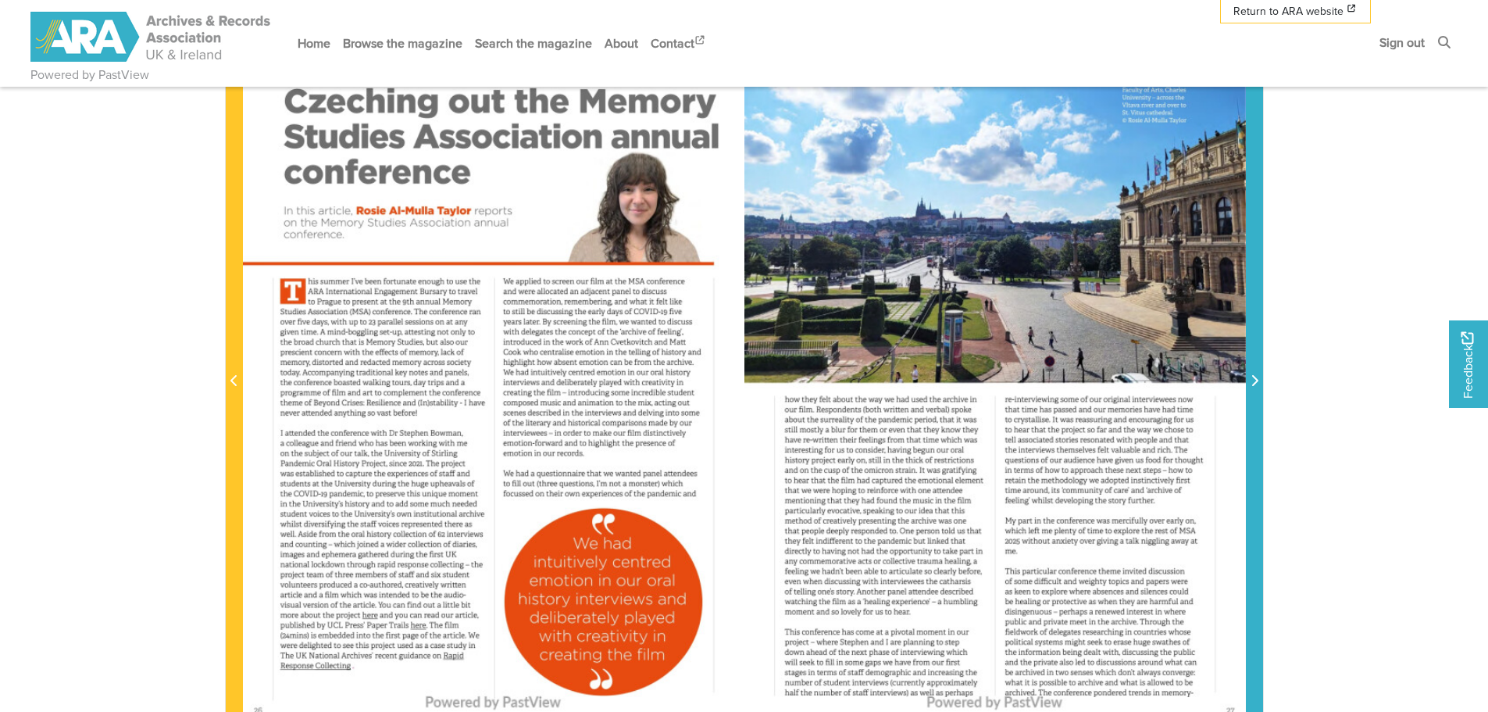
click at [1254, 376] on icon "Next Page" at bounding box center [1254, 380] width 8 height 12
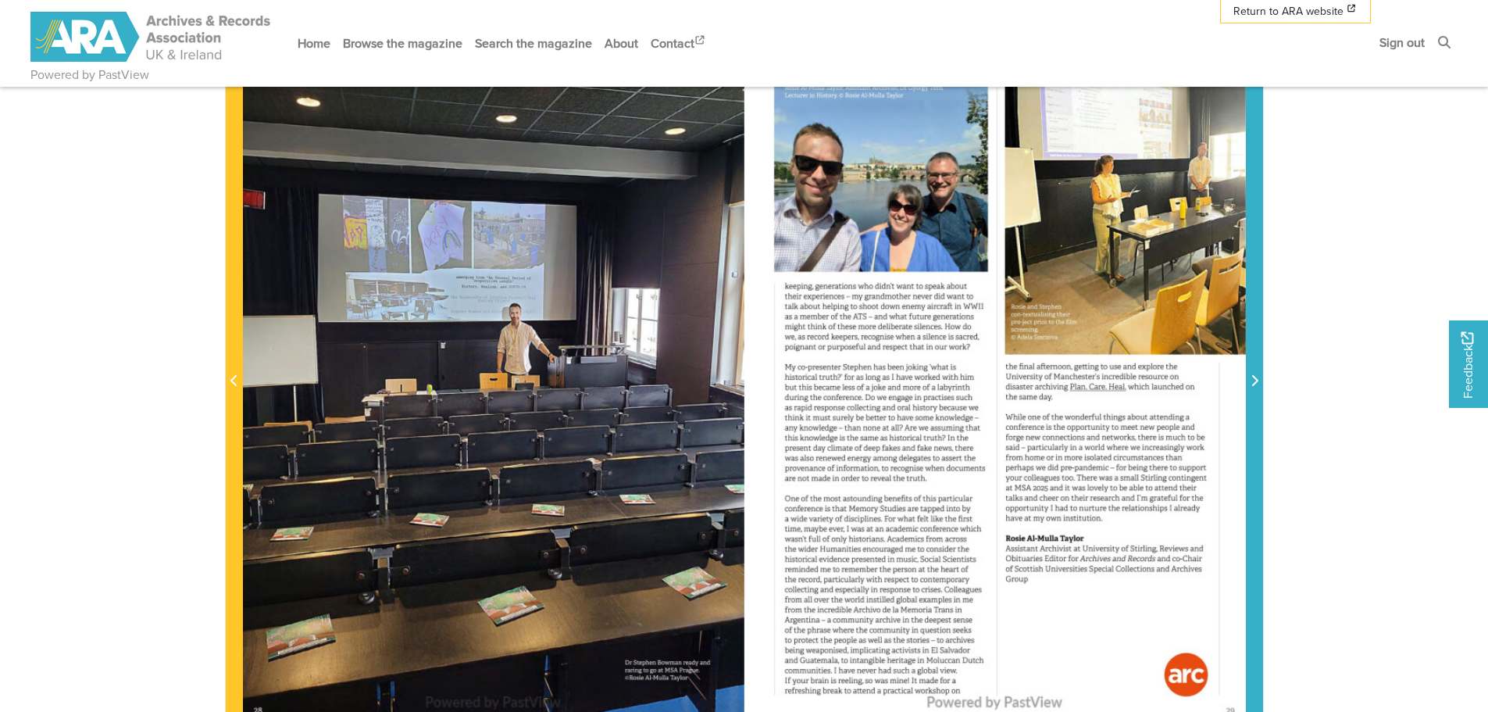
click at [1254, 376] on icon "Next Page" at bounding box center [1254, 380] width 8 height 12
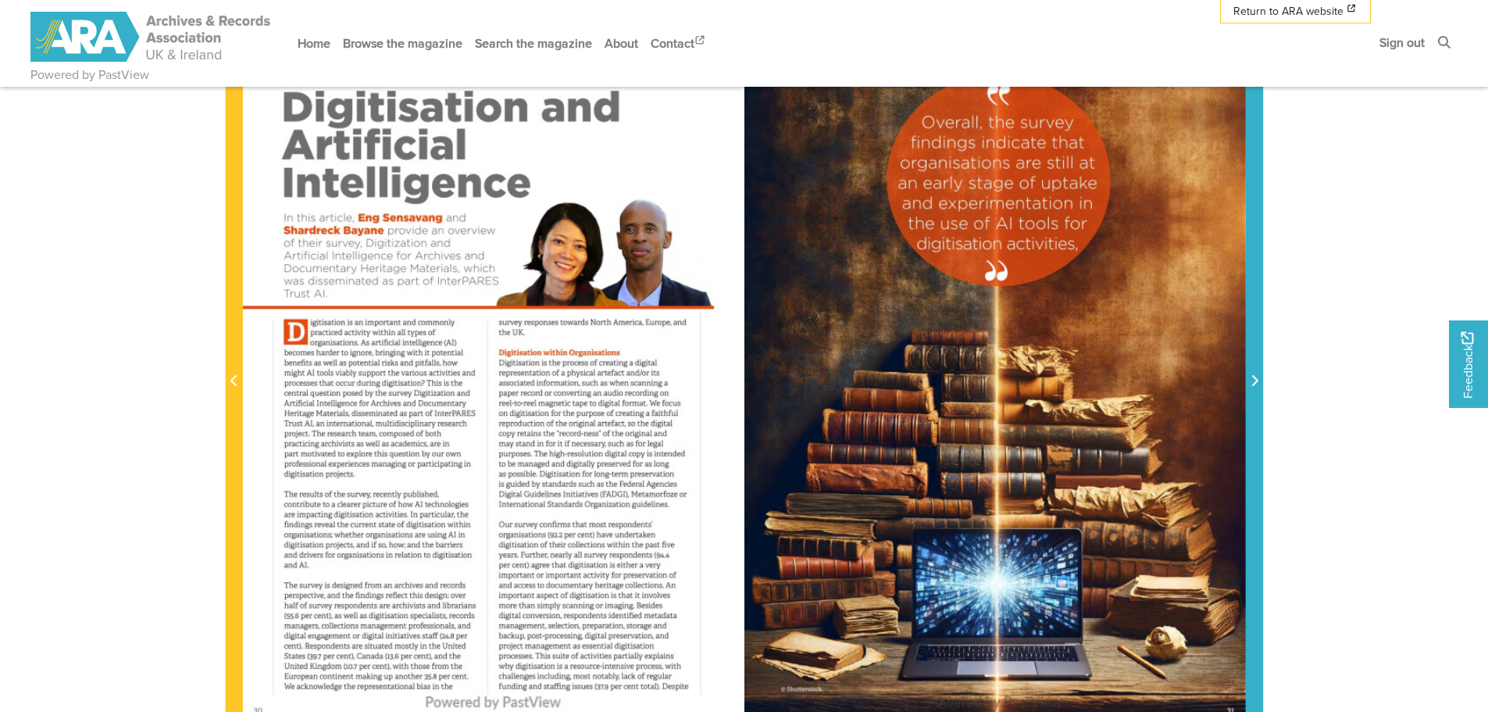
click at [1250, 377] on icon "Next Page" at bounding box center [1254, 380] width 8 height 12
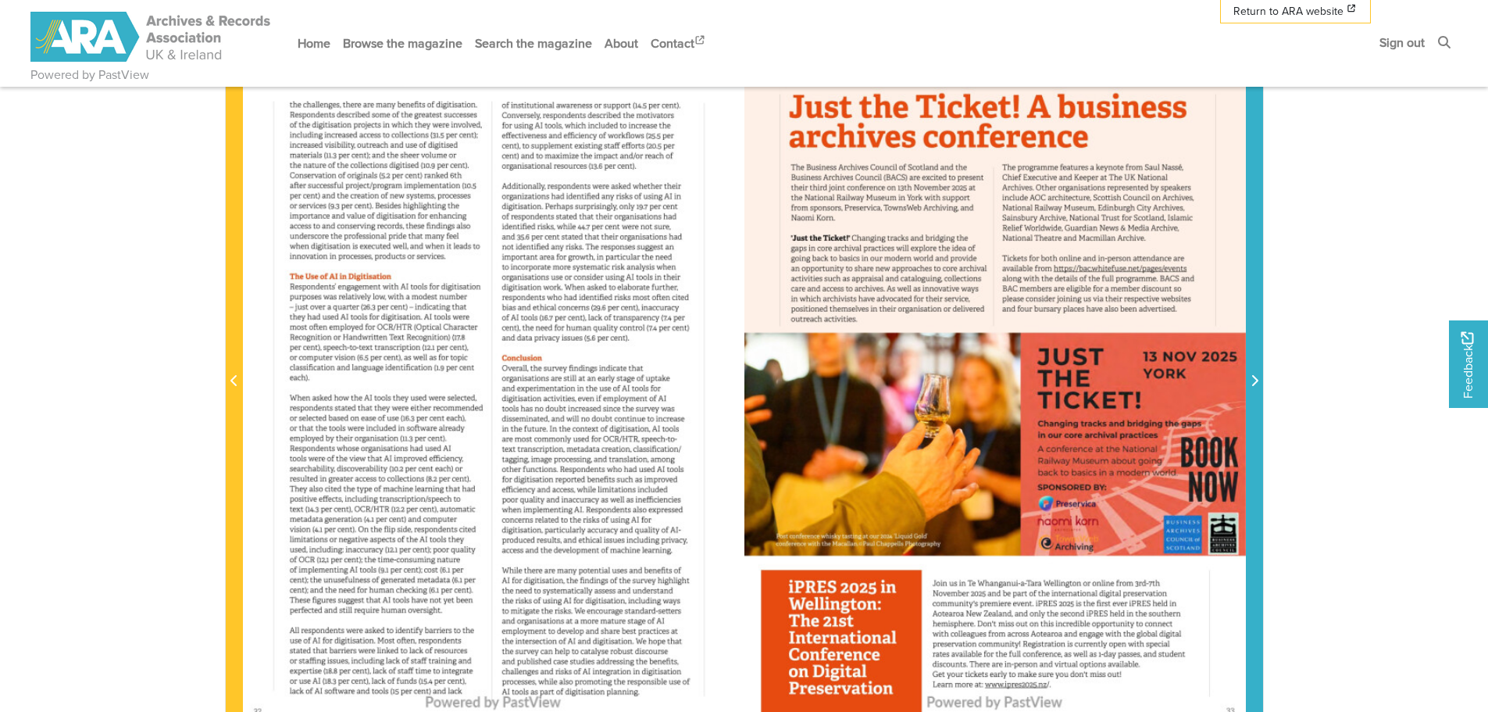
drag, startPoint x: 1250, startPoint y: 377, endPoint x: 1257, endPoint y: 373, distance: 8.0
click at [1257, 373] on span "Next Page" at bounding box center [1255, 381] width 16 height 19
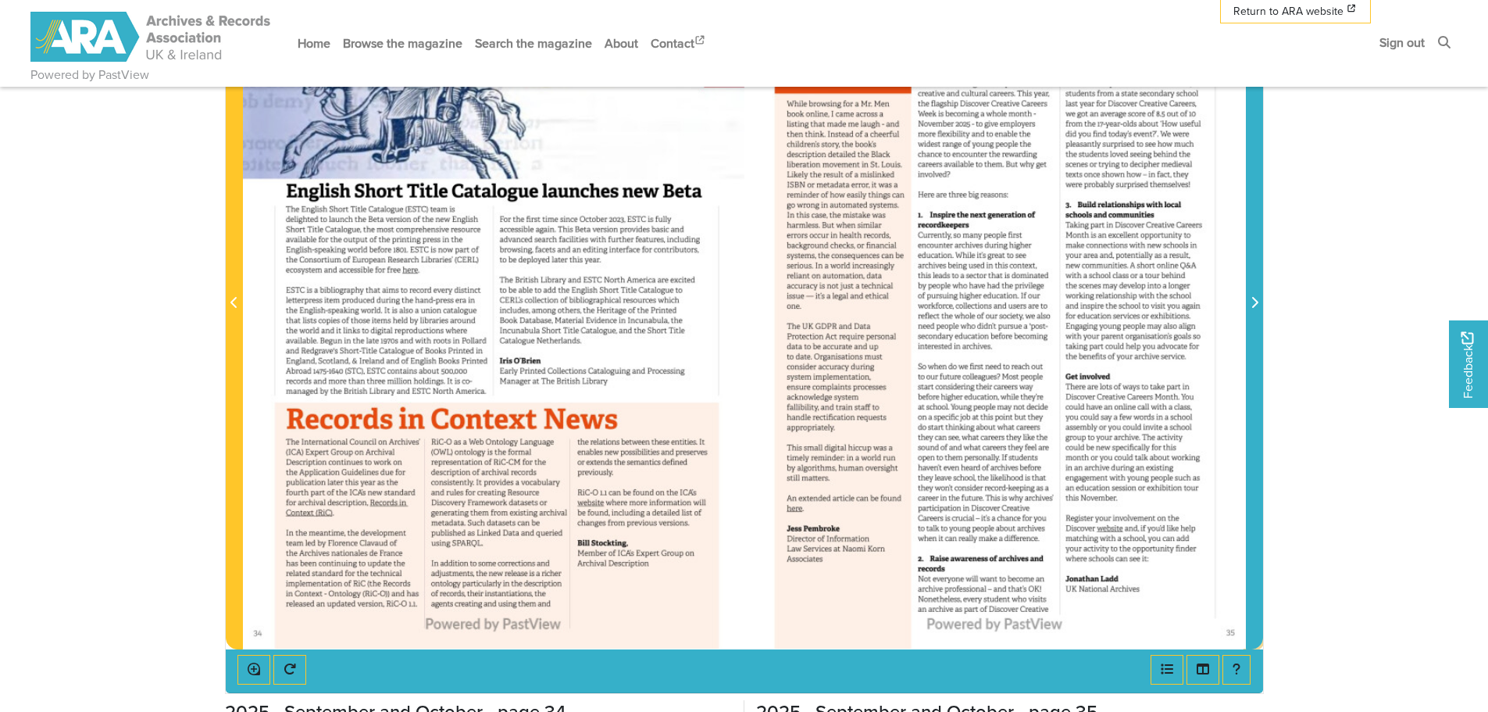
scroll to position [312, 0]
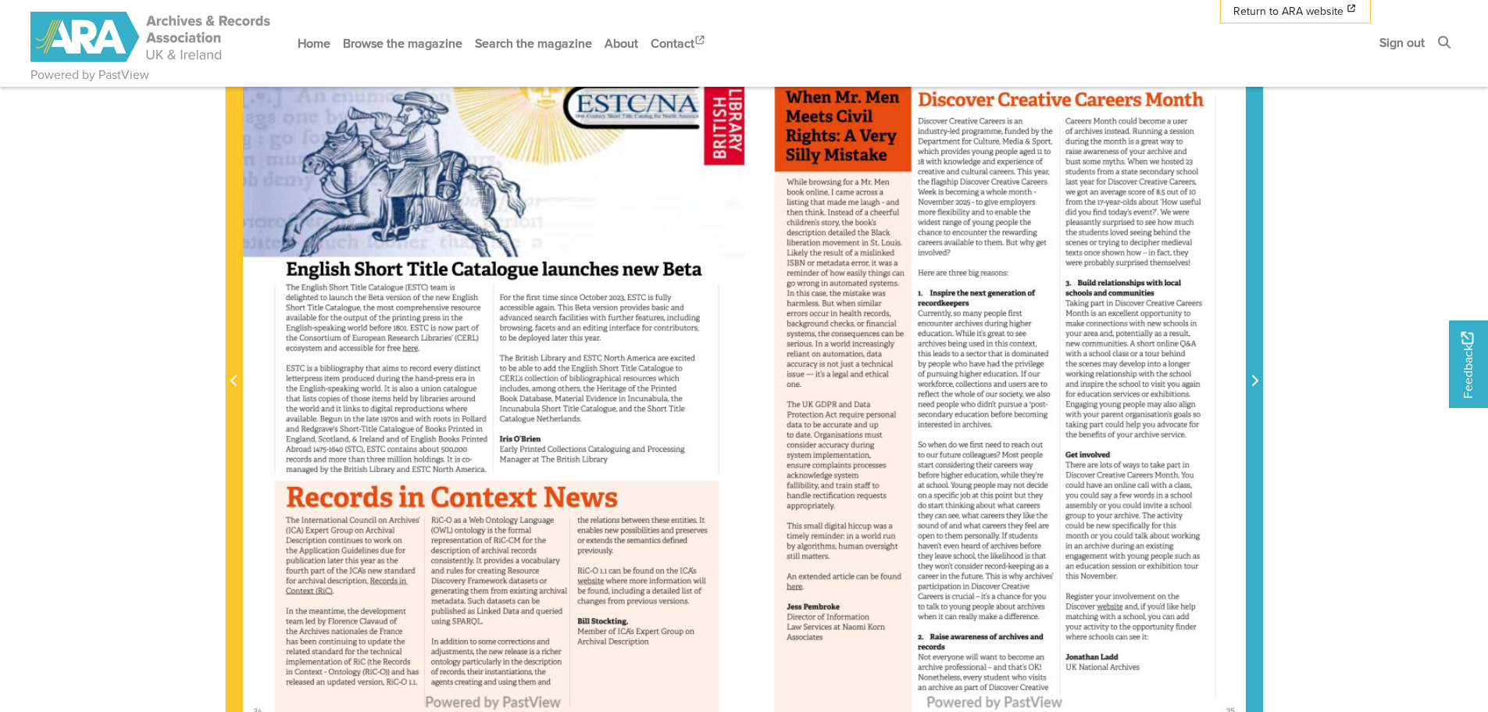
click at [1252, 364] on span "Next Page" at bounding box center [1255, 372] width 16 height 708
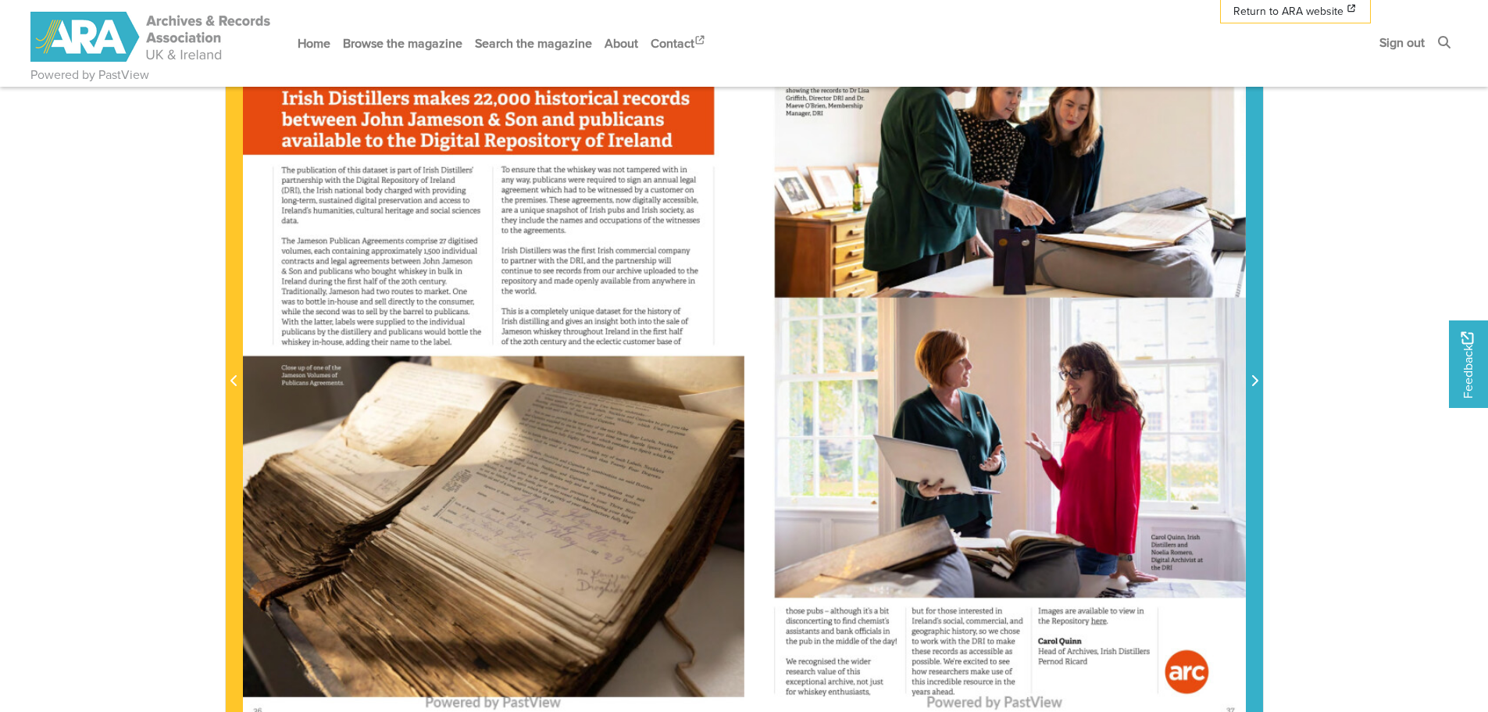
click at [1252, 364] on span "Next Page" at bounding box center [1255, 372] width 16 height 708
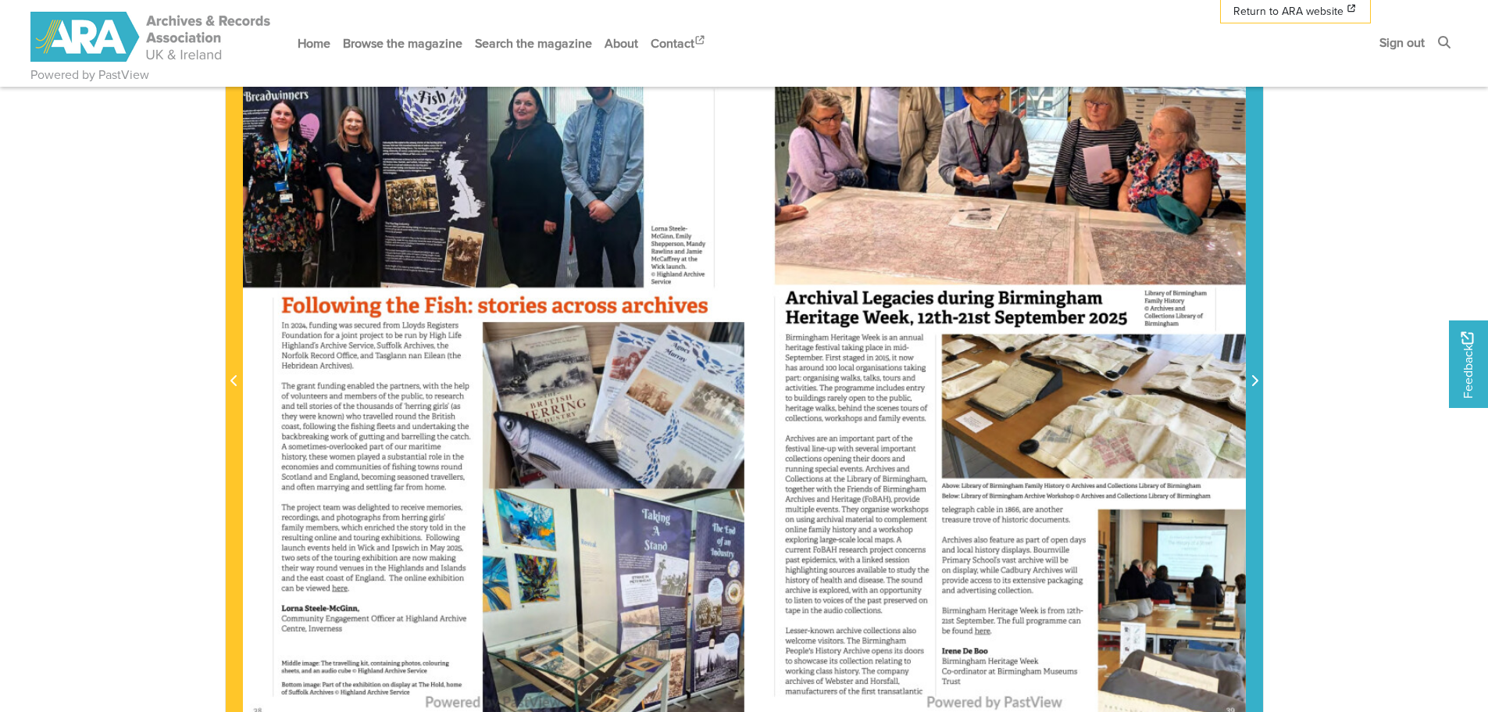
click at [1261, 360] on span "Next Page" at bounding box center [1255, 372] width 16 height 708
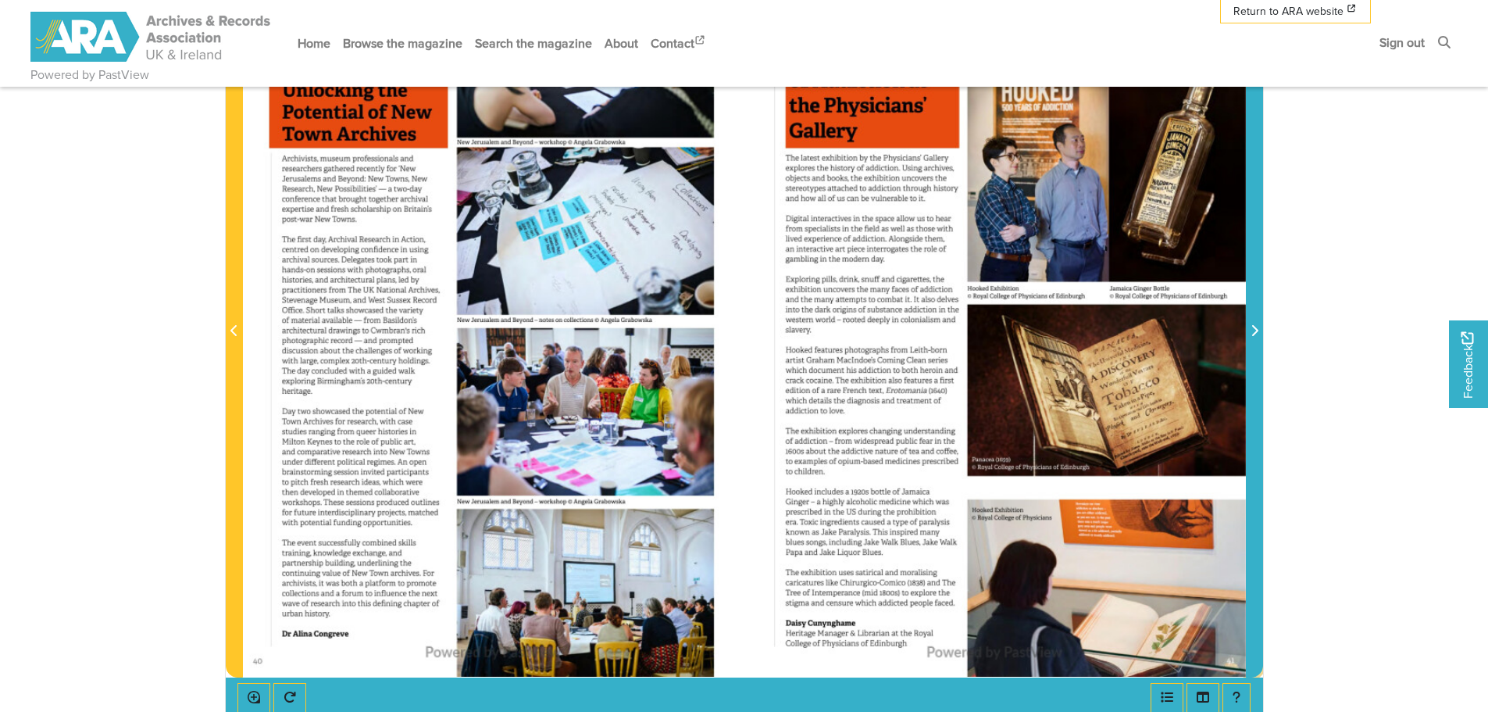
scroll to position [312, 0]
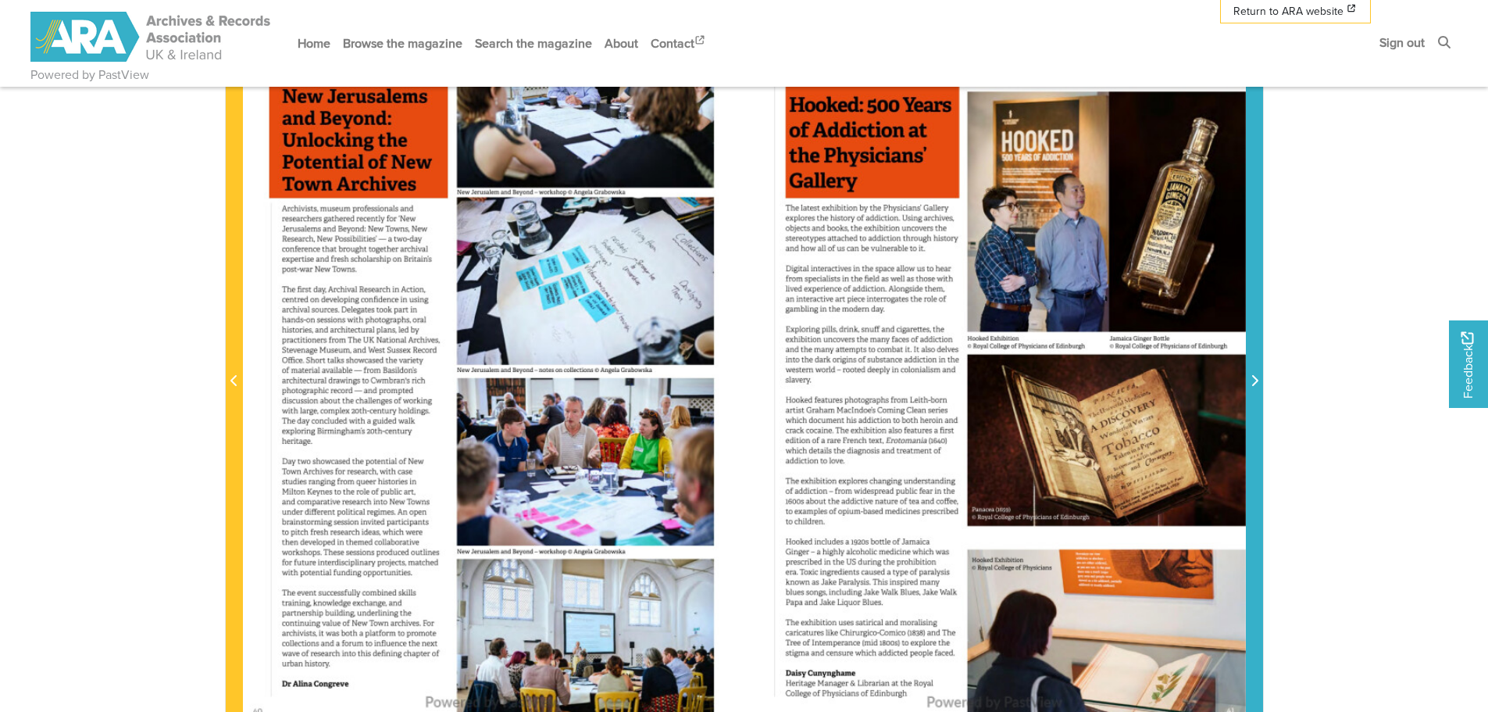
click at [1253, 325] on span "Next Page" at bounding box center [1255, 372] width 16 height 708
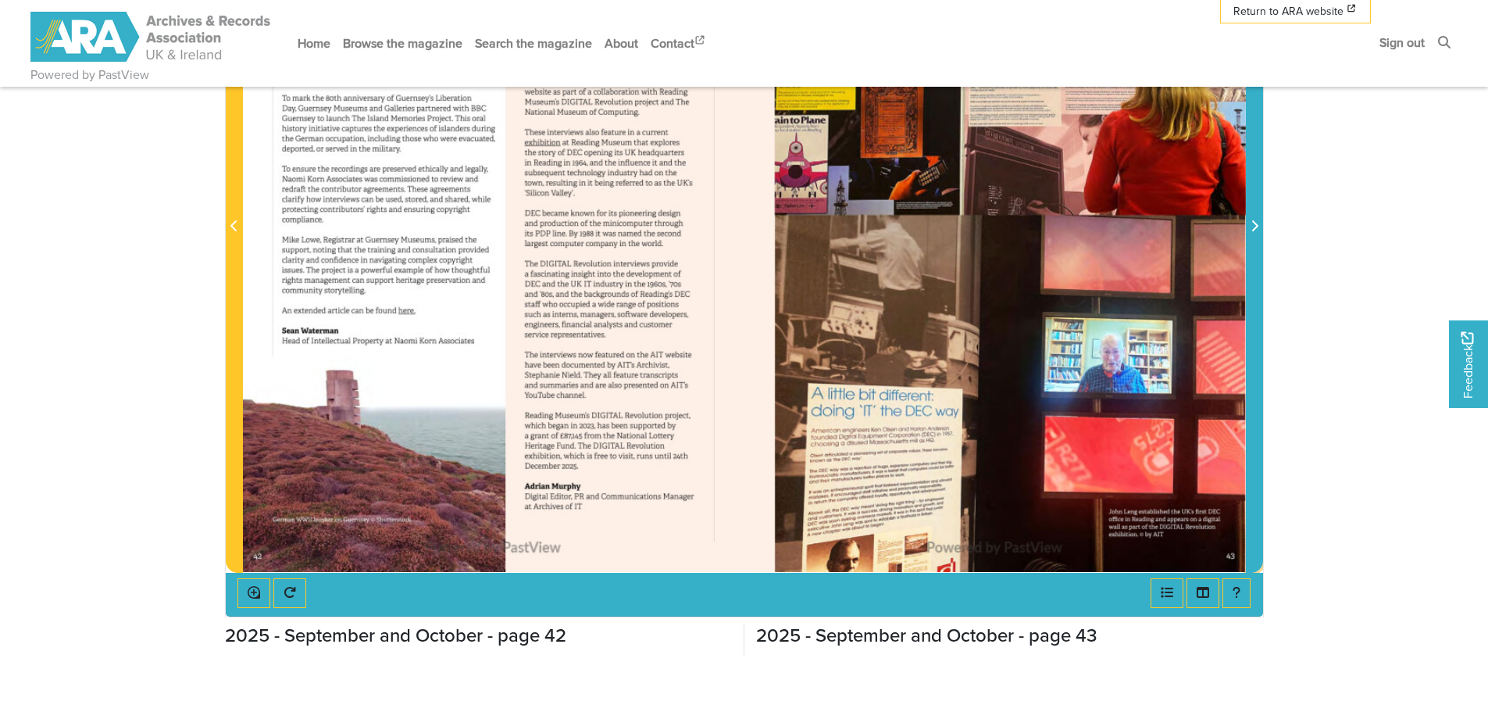
scroll to position [469, 0]
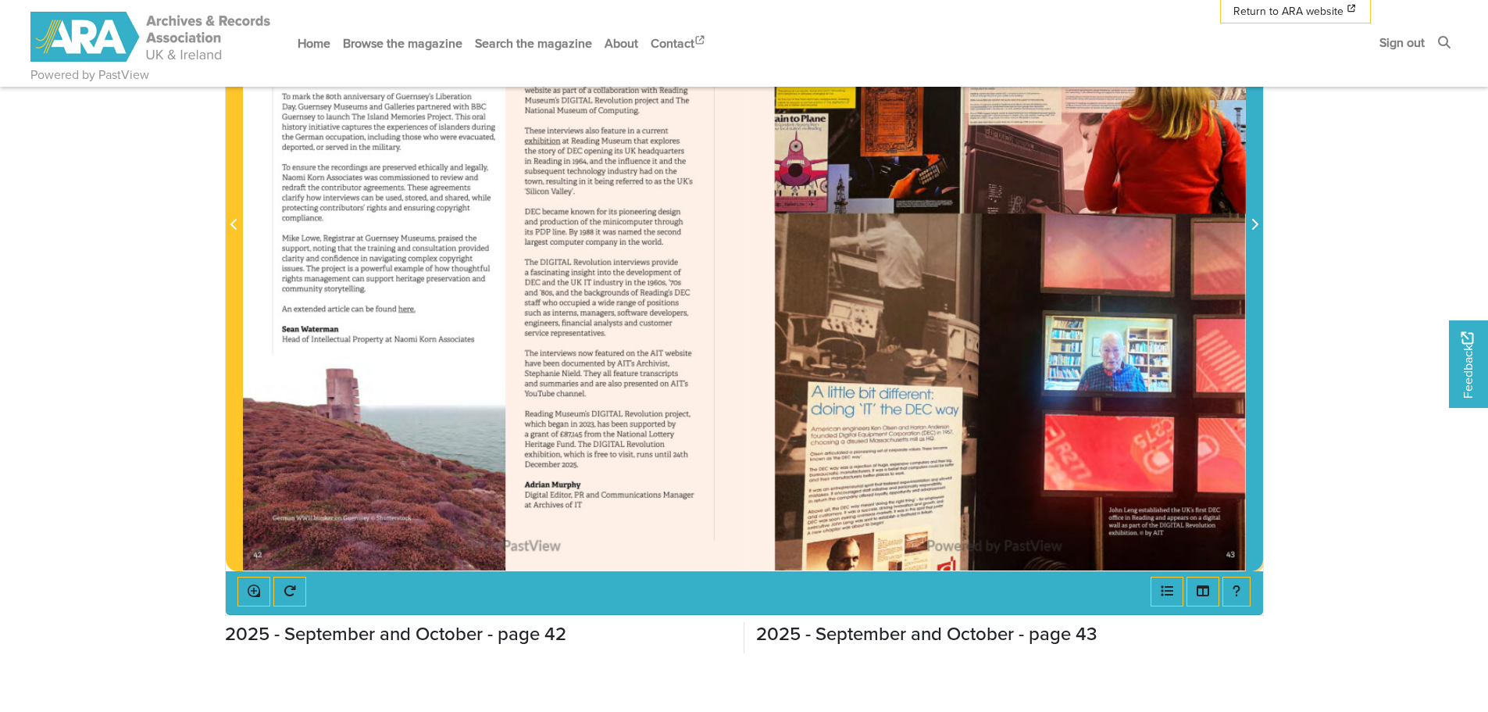
click at [1251, 285] on span "Next Page" at bounding box center [1255, 216] width 16 height 708
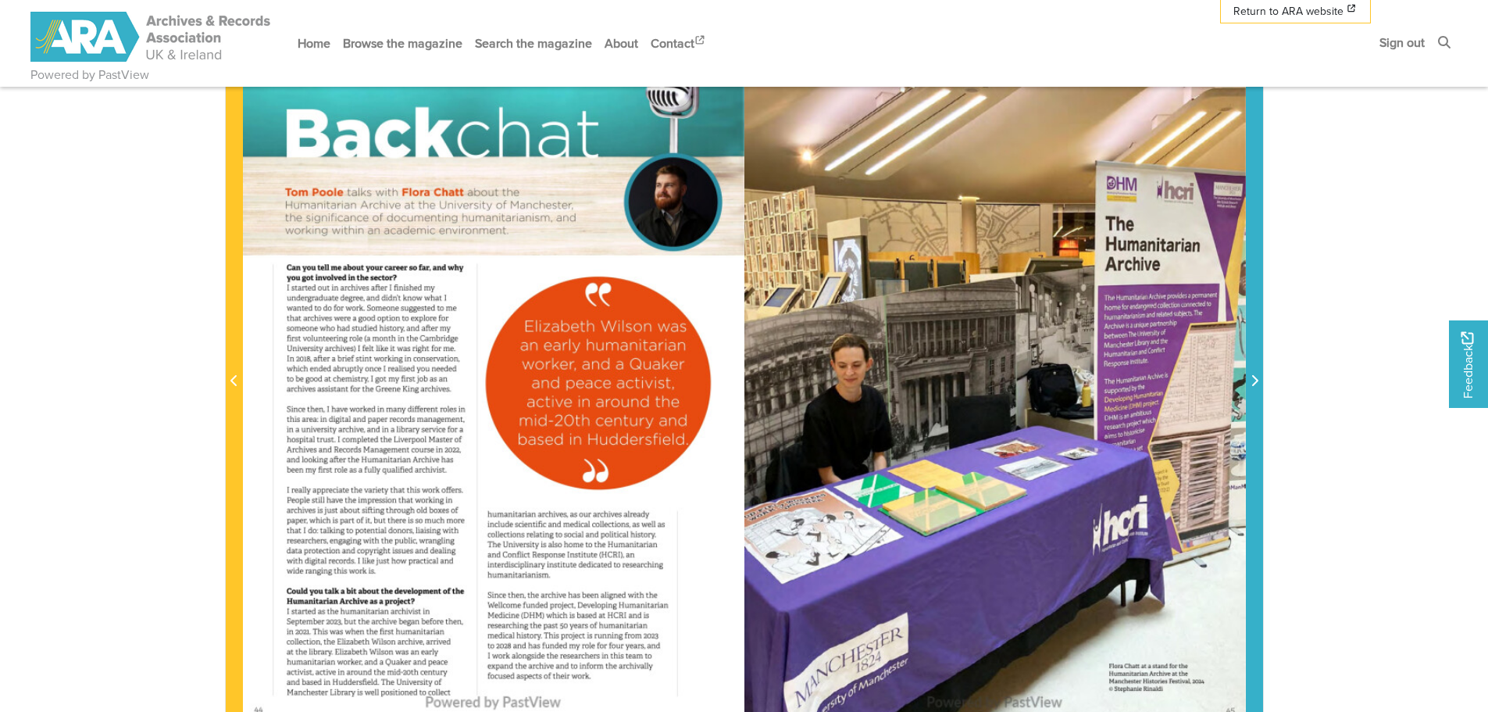
scroll to position [391, 0]
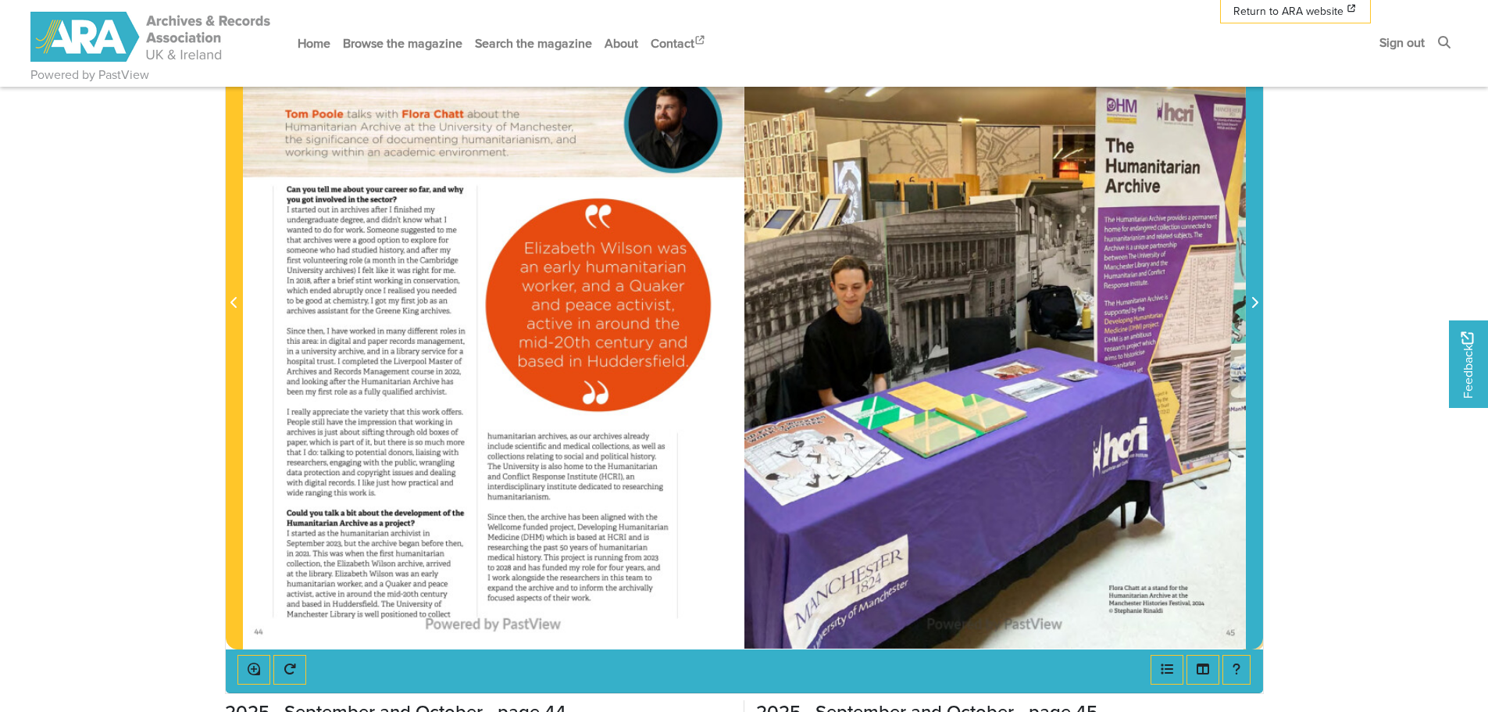
click at [1256, 309] on icon "Next Page" at bounding box center [1254, 302] width 8 height 12
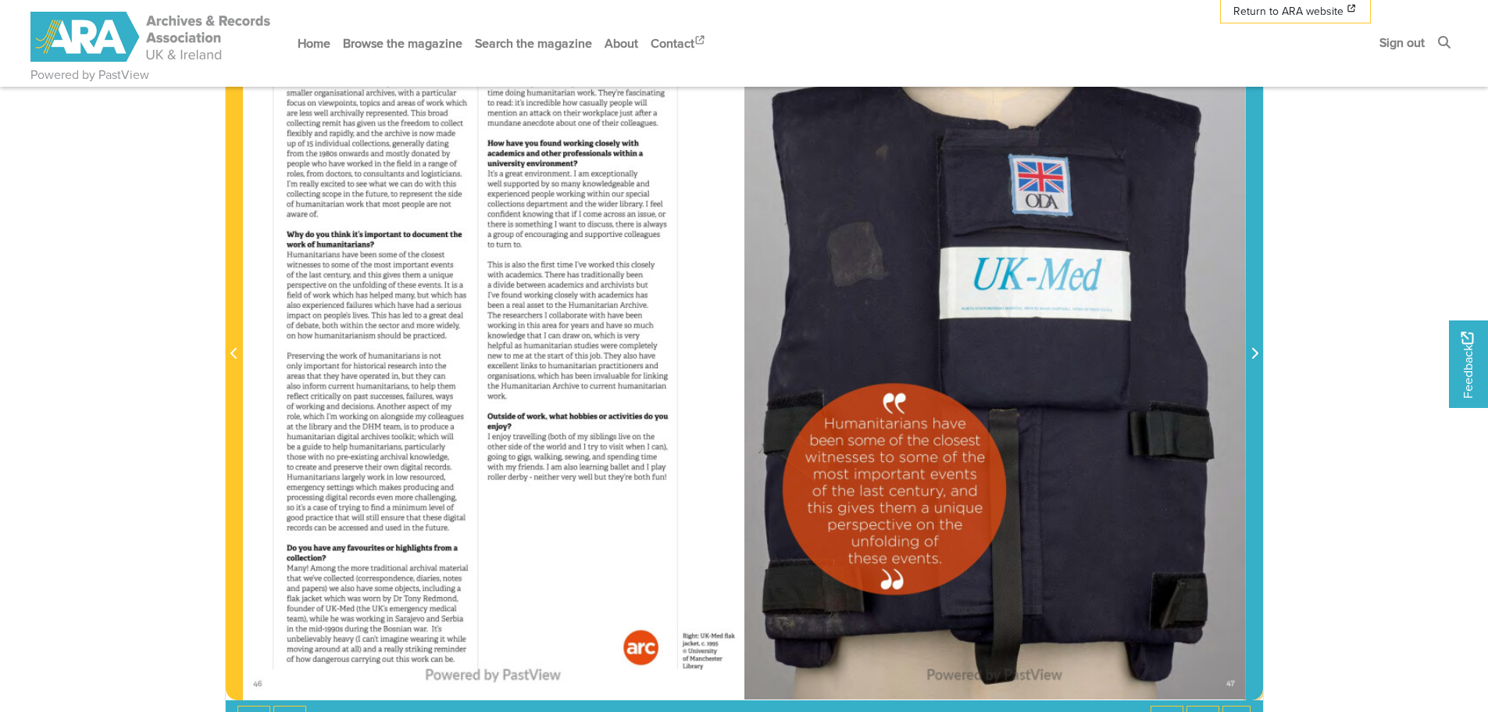
scroll to position [312, 0]
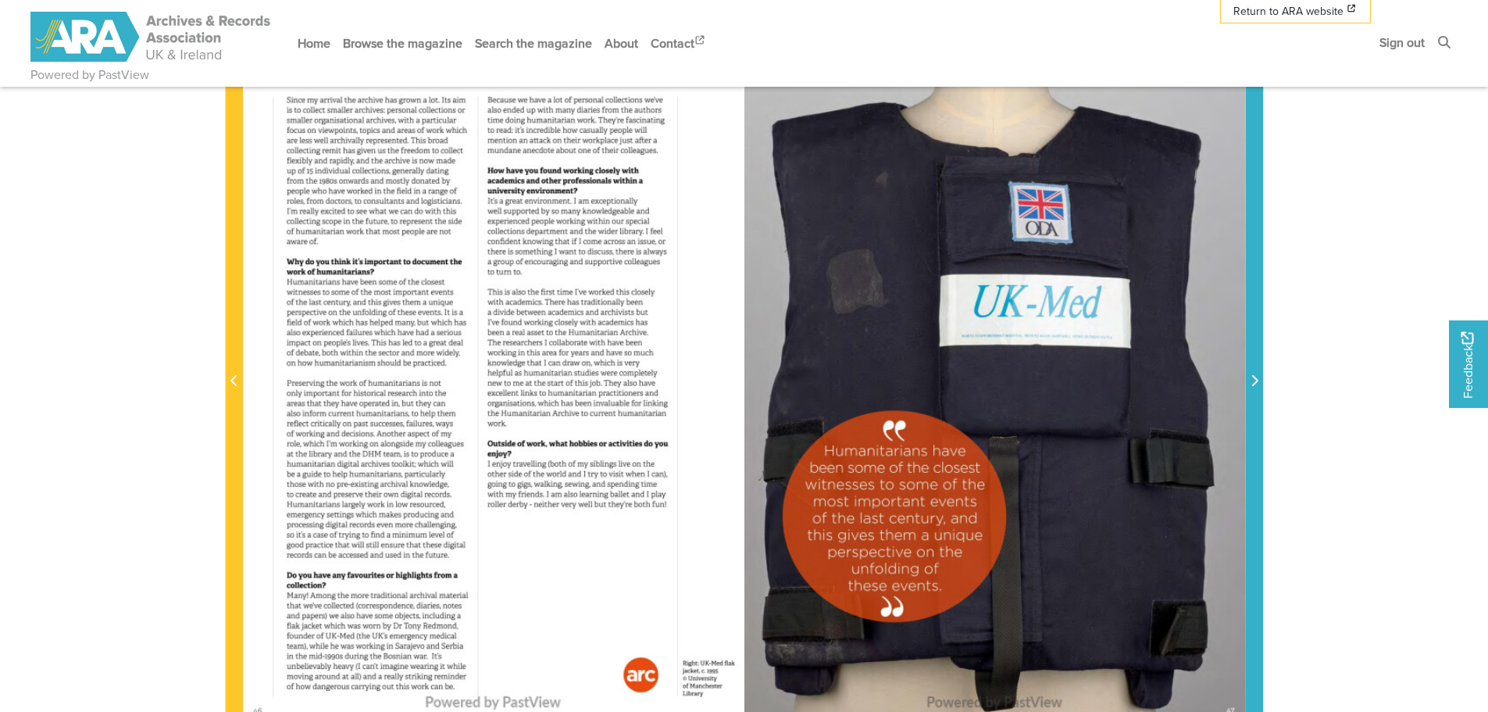
click at [1250, 330] on span "Next Page" at bounding box center [1255, 372] width 16 height 708
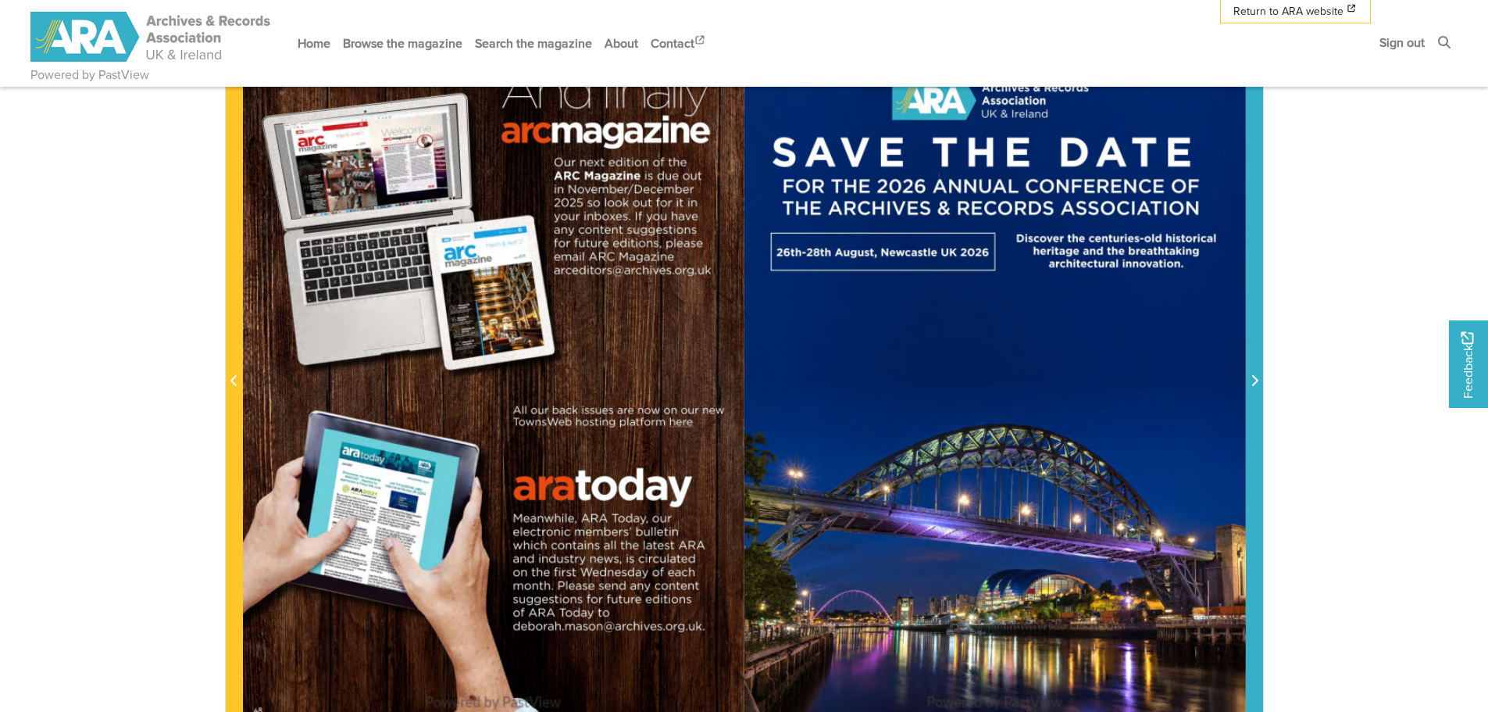
click at [1250, 330] on span "Next Page" at bounding box center [1255, 372] width 16 height 708
click at [1257, 362] on span "Next Page" at bounding box center [1255, 372] width 16 height 708
click at [1258, 381] on icon "Next Page" at bounding box center [1254, 380] width 6 height 11
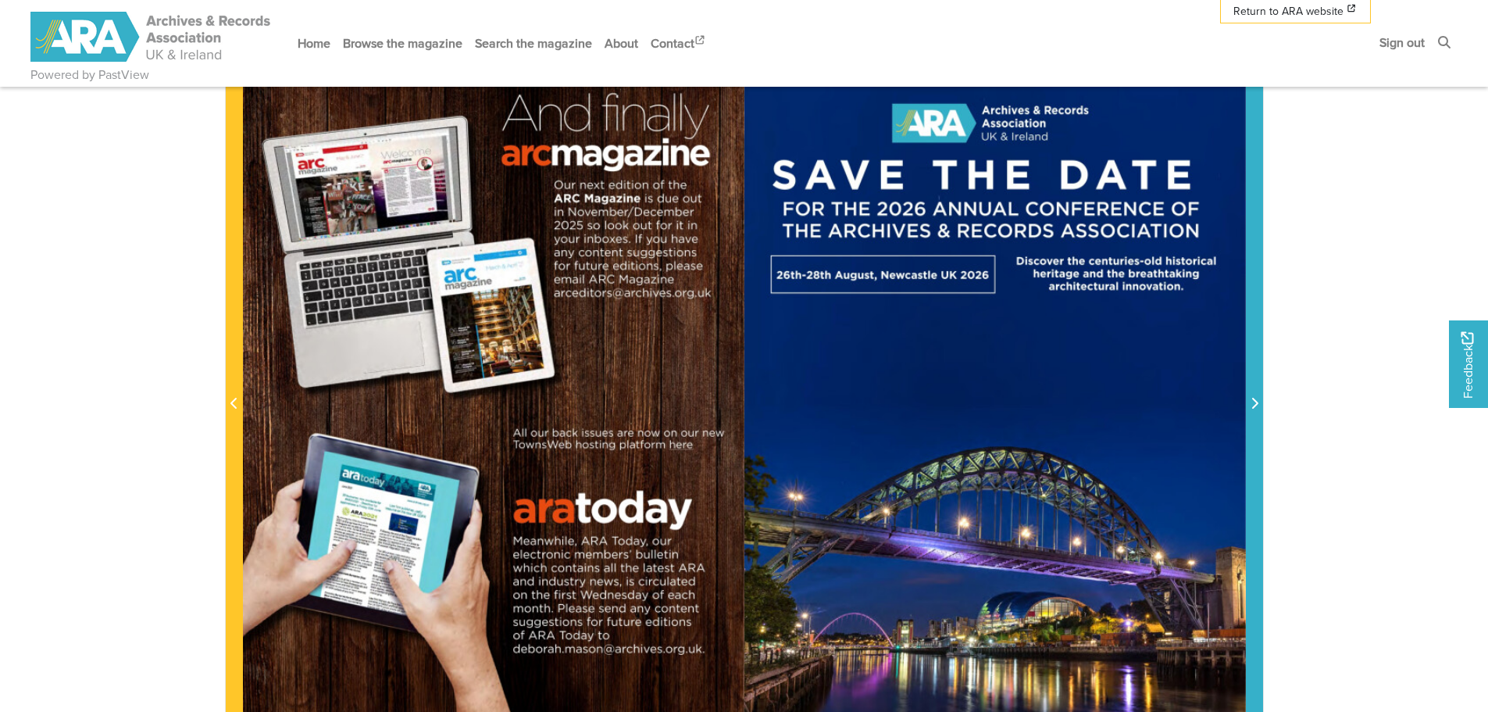
scroll to position [312, 0]
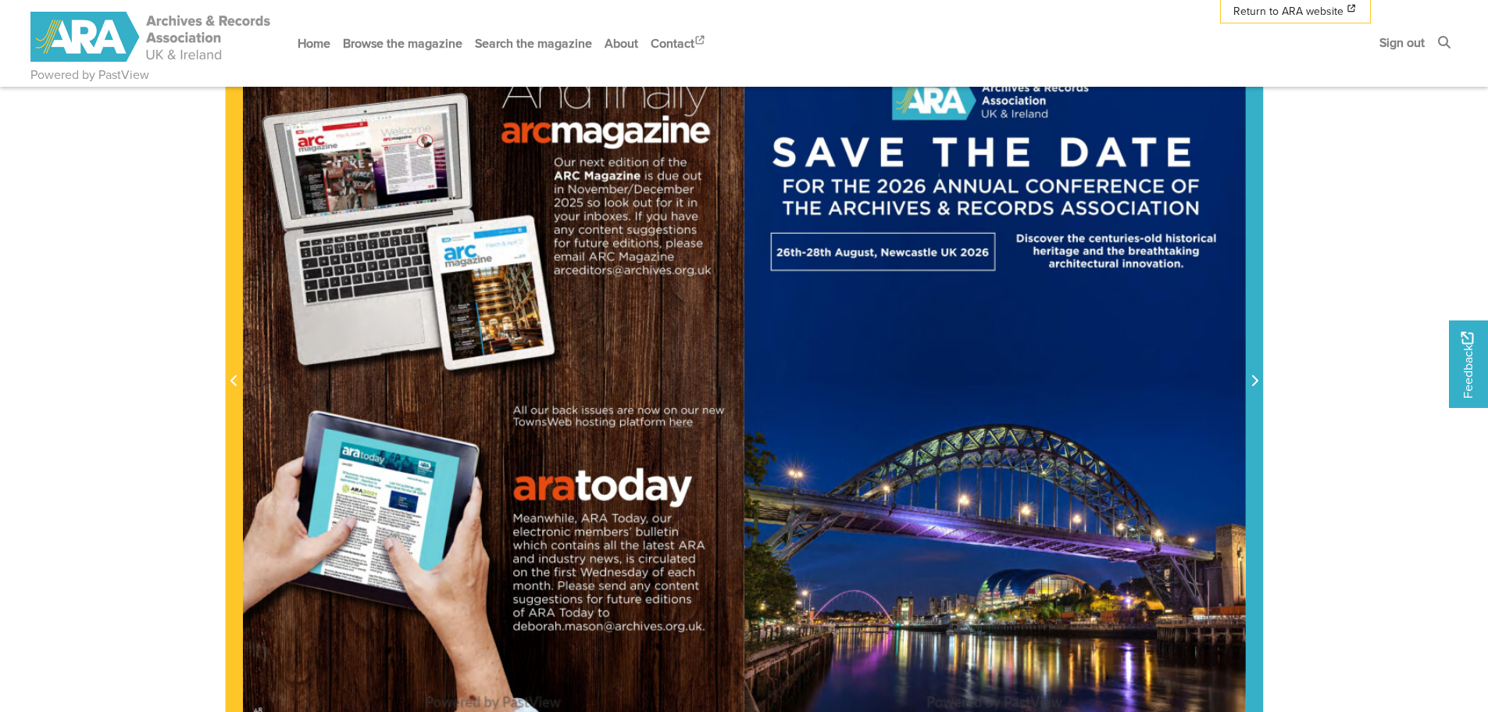
click at [1254, 362] on span "Next Page" at bounding box center [1255, 372] width 16 height 708
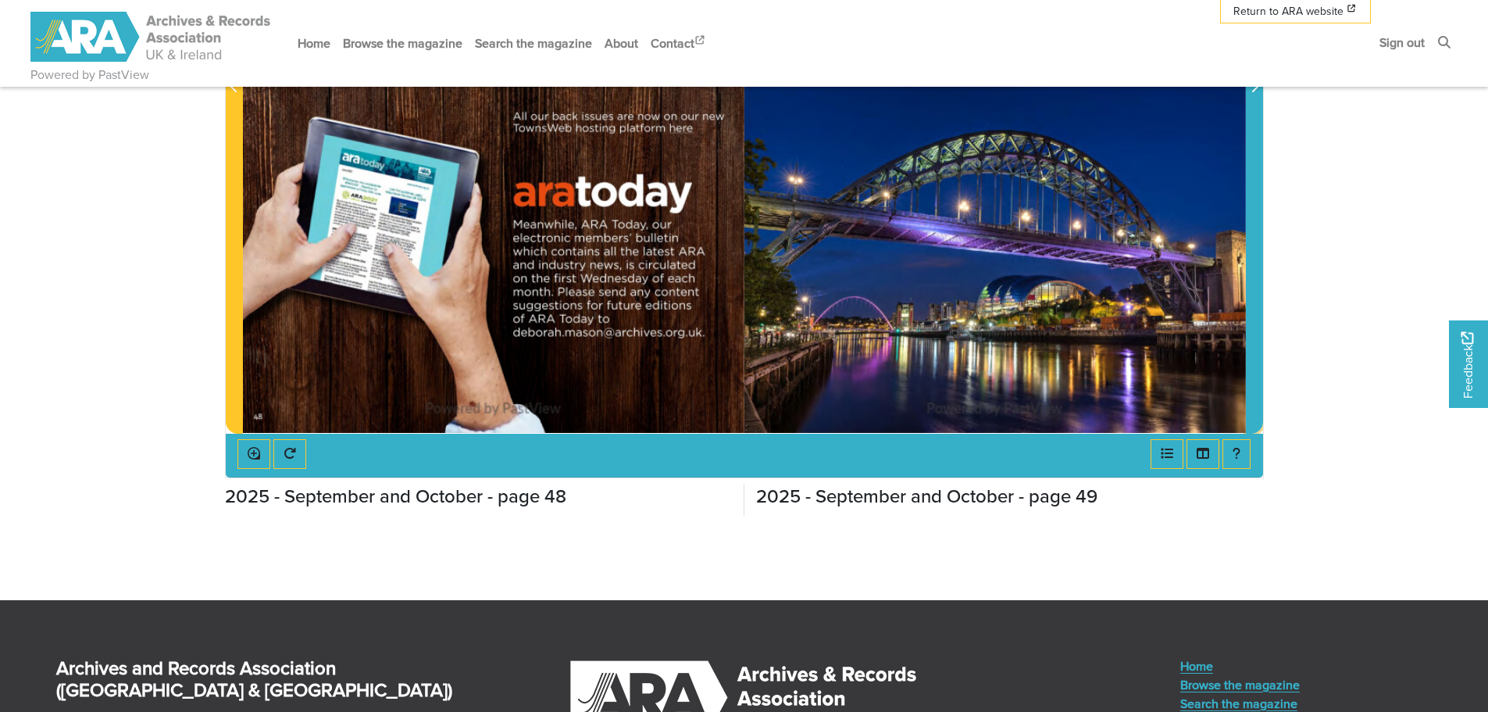
scroll to position [625, 0]
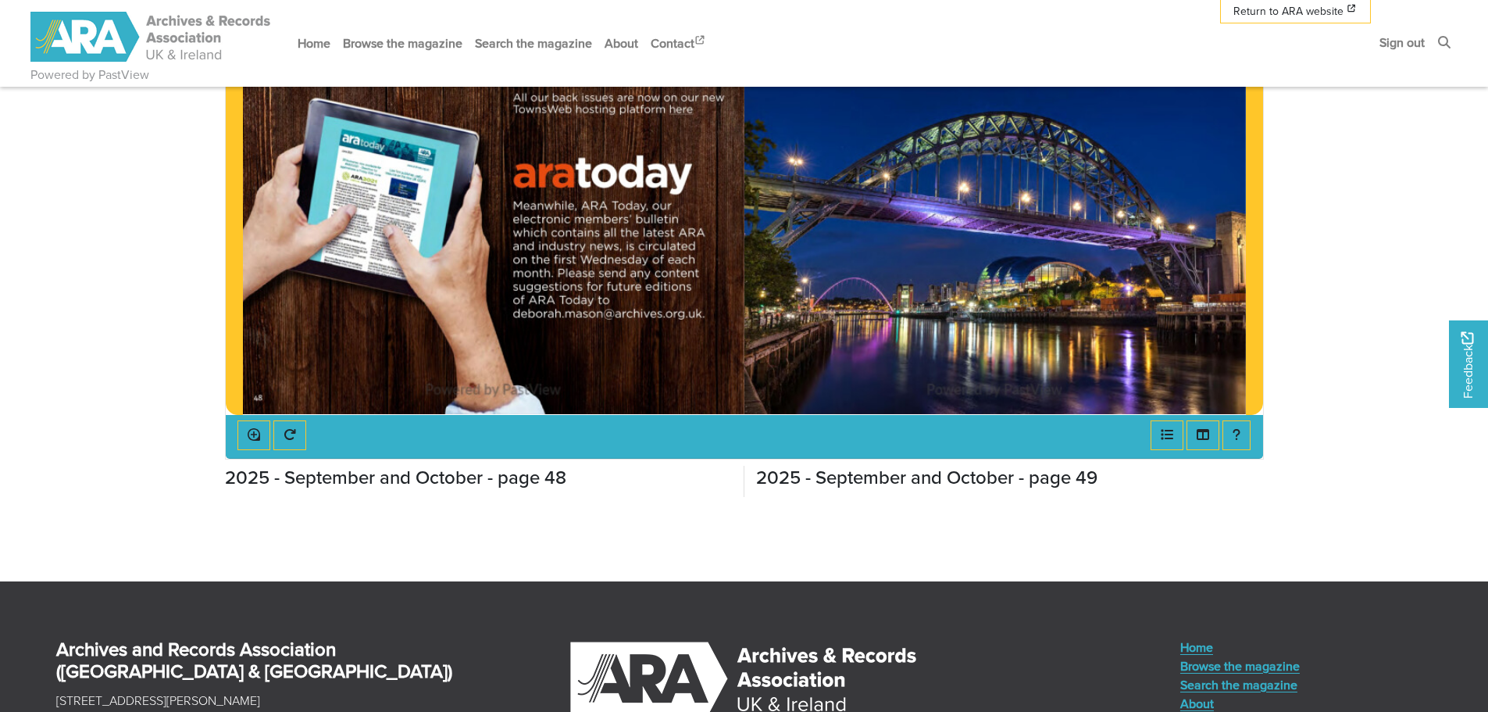
drag, startPoint x: 1229, startPoint y: 395, endPoint x: 583, endPoint y: 377, distance: 646.2
click at [583, 378] on div at bounding box center [744, 59] width 1003 height 709
